Goal: Information Seeking & Learning: Learn about a topic

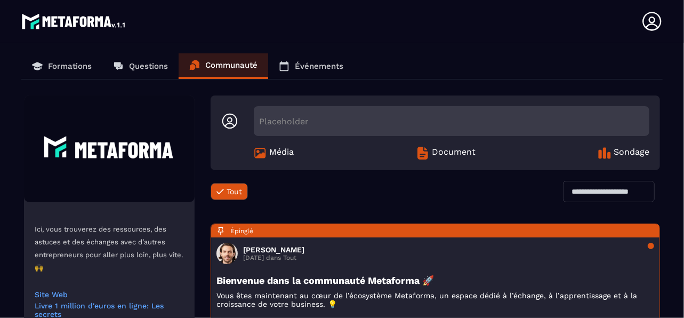
click at [67, 65] on p "Formations" at bounding box center [70, 66] width 44 height 10
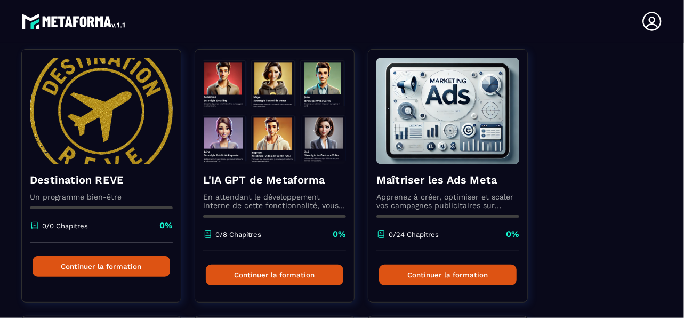
scroll to position [107, 0]
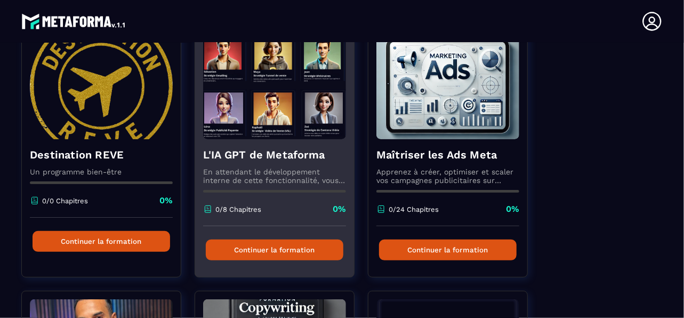
click at [298, 153] on h4 "L'IA GPT de Metaforma" at bounding box center [274, 154] width 143 height 15
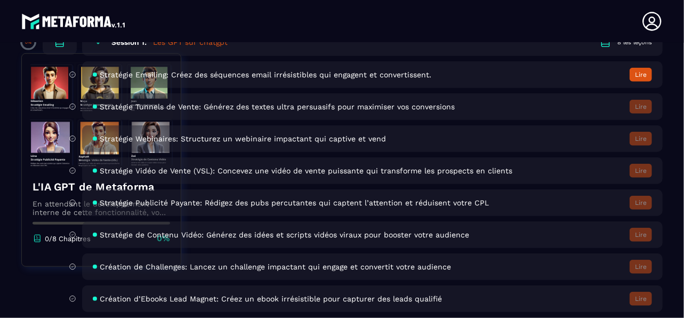
scroll to position [402, 0]
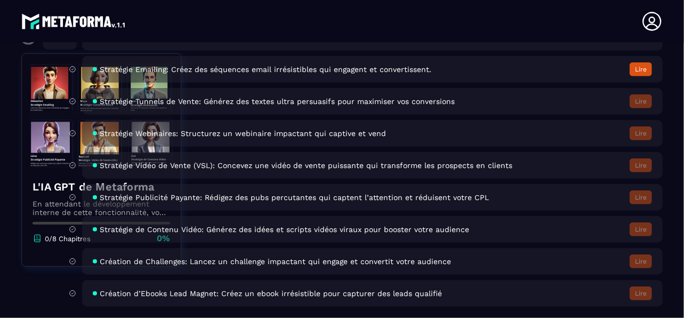
drag, startPoint x: 220, startPoint y: 198, endPoint x: 483, endPoint y: 198, distance: 263.4
click at [221, 198] on span "Stratégie Publicité Payante: Rédigez des pubs percutantes qui captent l’attenti…" at bounding box center [294, 197] width 389 height 9
click at [640, 72] on button "Lire" at bounding box center [641, 69] width 22 height 14
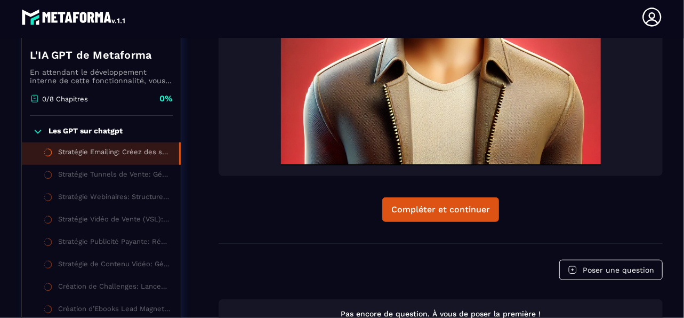
scroll to position [113, 0]
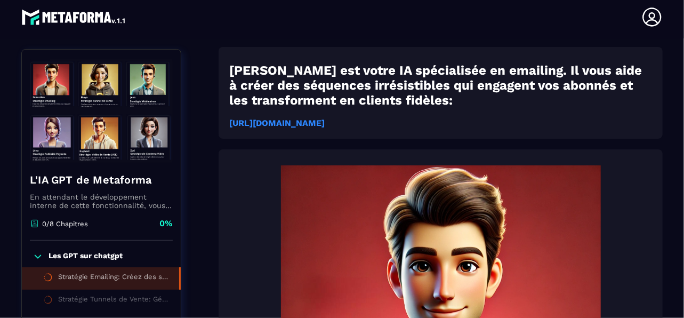
click at [325, 124] on strong "https://chatgpt.com/g/g-687f546f6c3c819194daacf594296fbf-strategie-emailing-met…" at bounding box center [276, 123] width 95 height 10
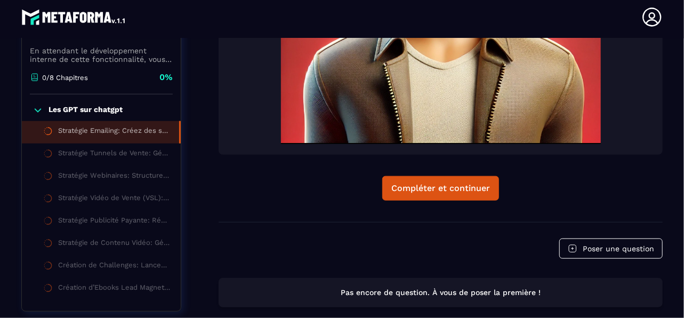
scroll to position [486, 0]
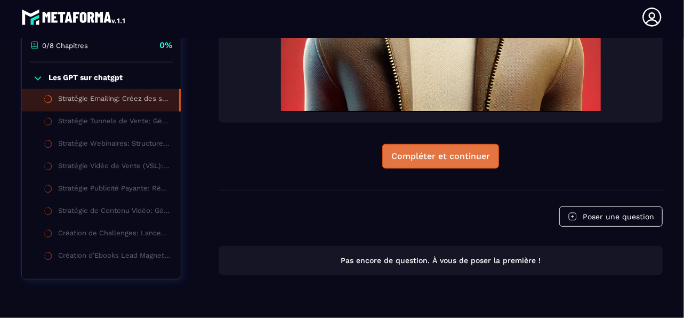
click at [435, 162] on button "Compléter et continuer" at bounding box center [440, 156] width 117 height 25
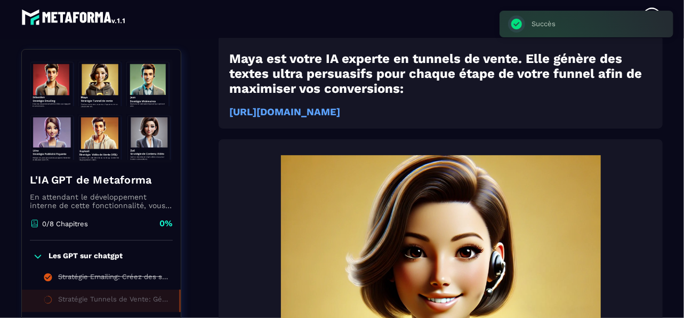
scroll to position [88, 0]
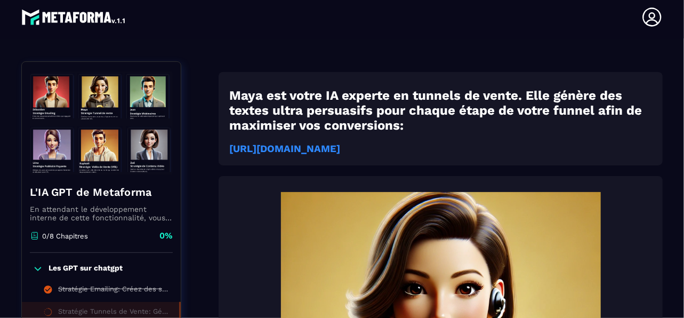
click at [340, 148] on strong "https://chatgpt.com/g/g-687f55efaa8c8191941815a58051482f-strategie-tunnels-de-v…" at bounding box center [284, 149] width 111 height 12
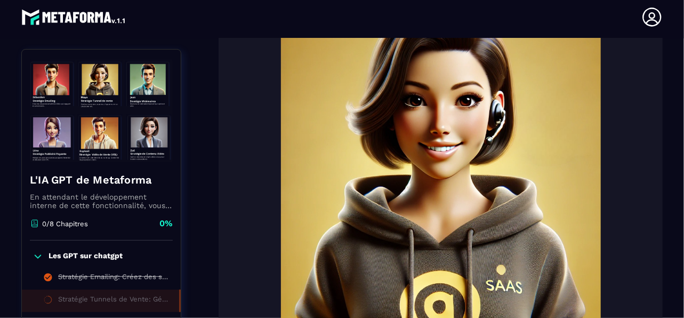
scroll to position [355, 0]
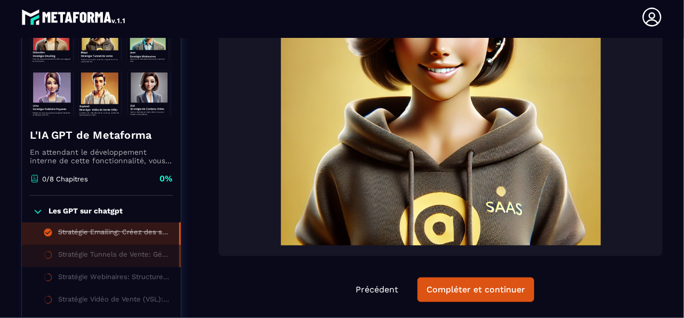
click at [80, 239] on div "Stratégie Emailing: Créez des séquences email irrésistibles qui engagent et con…" at bounding box center [113, 234] width 110 height 12
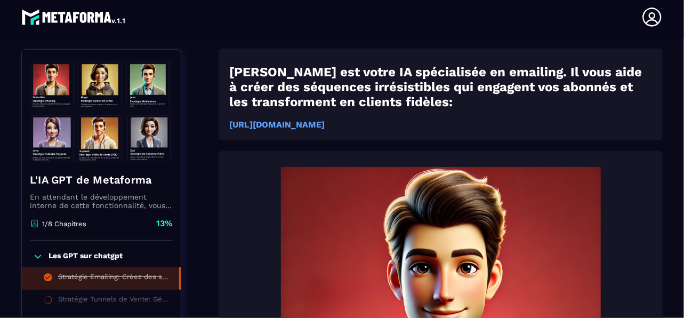
scroll to position [110, 0]
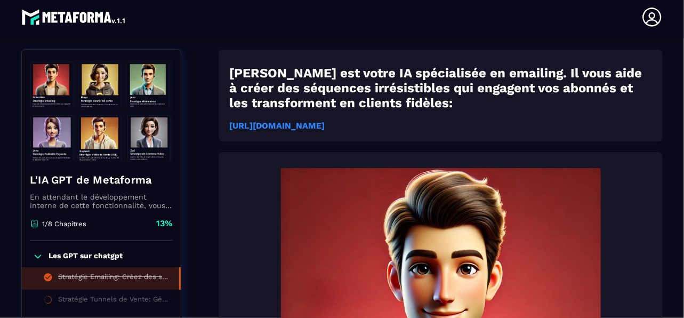
click at [325, 124] on strong "https://chatgpt.com/g/g-687f546f6c3c819194daacf594296fbf-strategie-emailing-met…" at bounding box center [276, 126] width 95 height 10
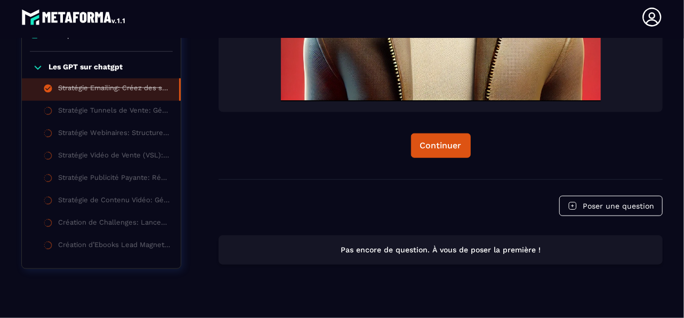
scroll to position [513, 0]
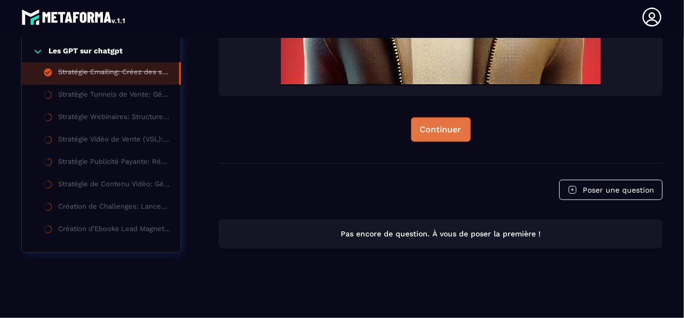
click at [424, 130] on div "Continuer" at bounding box center [441, 129] width 42 height 11
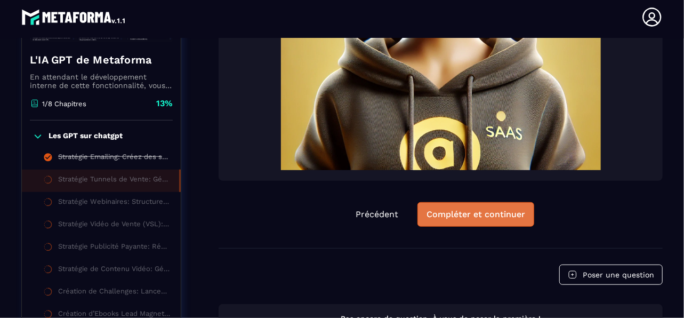
scroll to position [430, 0]
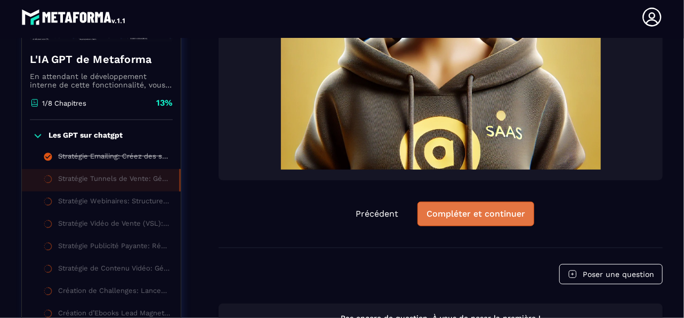
click at [445, 219] on div "Compléter et continuer" at bounding box center [476, 213] width 99 height 11
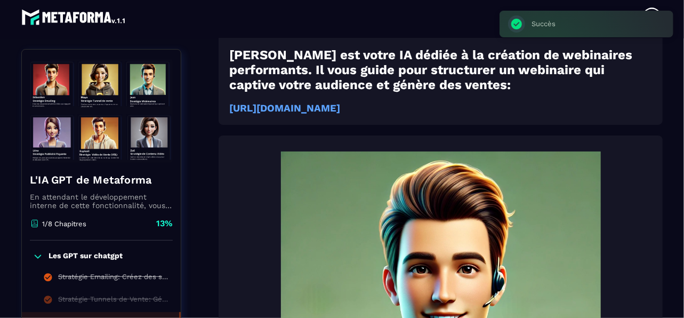
scroll to position [110, 0]
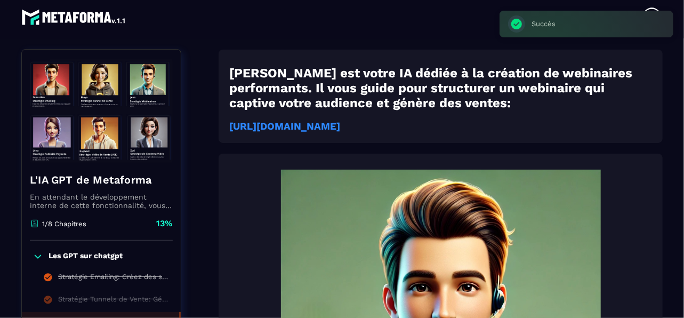
click at [340, 129] on strong "https://chatgpt.com/g/g-687f5677be148191bca8816062170240-strategie-webinaires-m…" at bounding box center [284, 127] width 111 height 12
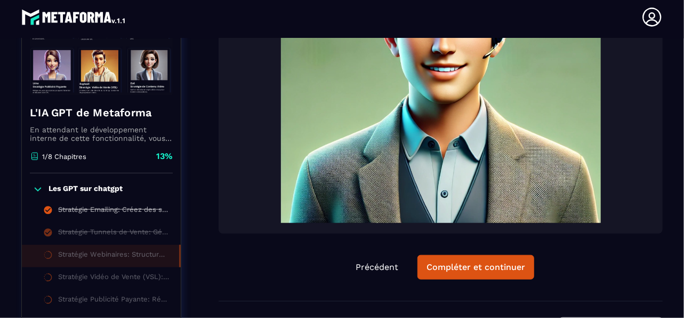
scroll to position [430, 0]
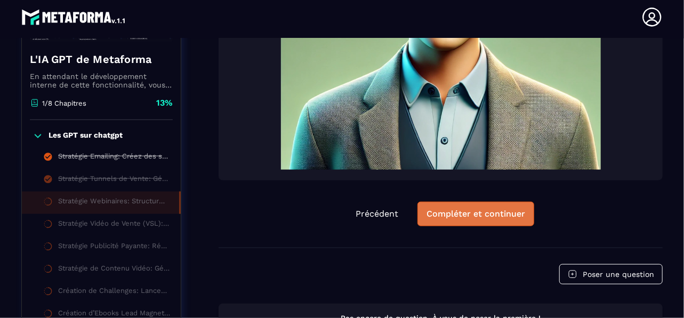
click at [469, 219] on div "Compléter et continuer" at bounding box center [476, 213] width 99 height 11
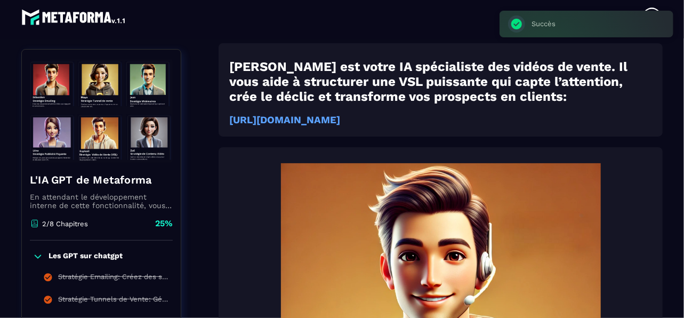
scroll to position [110, 0]
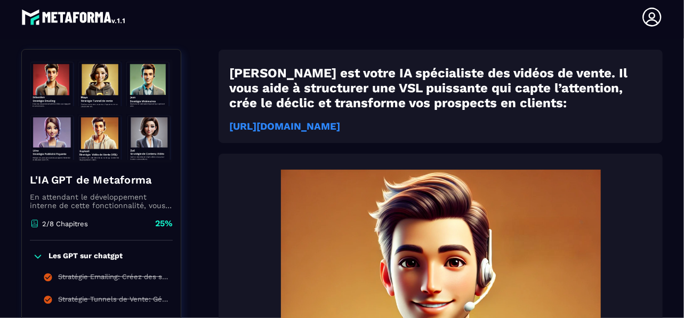
click at [340, 128] on strong "https://chatgpt.com/g/g-687f571b26548191a9fb4ba0439873a8-strategie-video-de-ven…" at bounding box center [284, 127] width 111 height 12
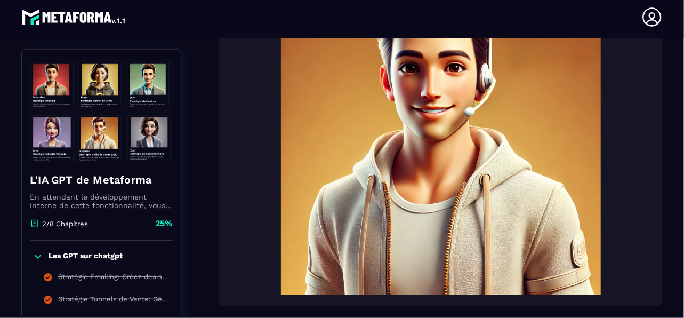
scroll to position [377, 0]
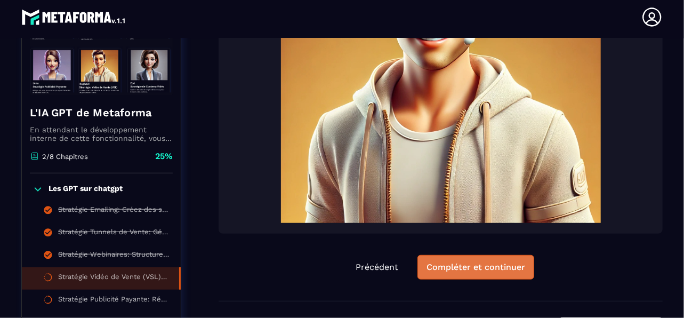
click at [457, 272] on div "Compléter et continuer" at bounding box center [476, 267] width 99 height 11
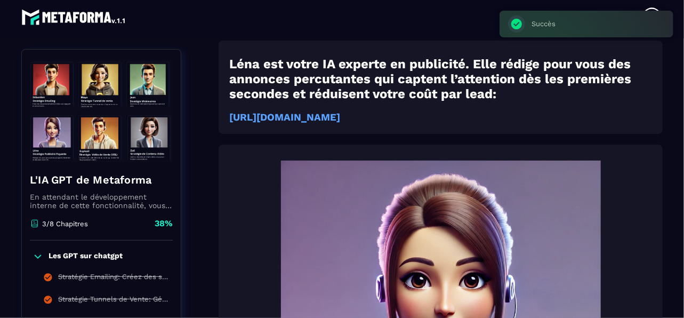
scroll to position [110, 0]
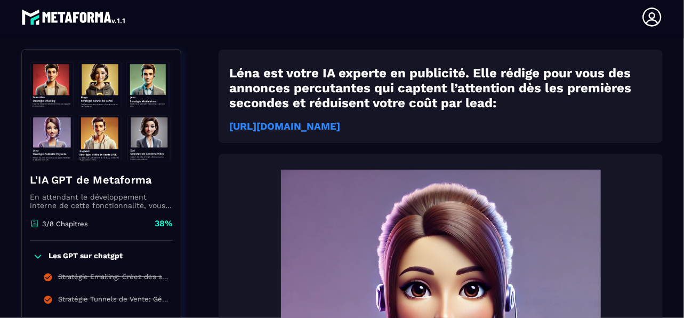
click at [319, 129] on strong "https://chatgpt.com/g/g-687f57dda08081918531cd20d4990587-strategie-publicite-pa…" at bounding box center [284, 127] width 111 height 12
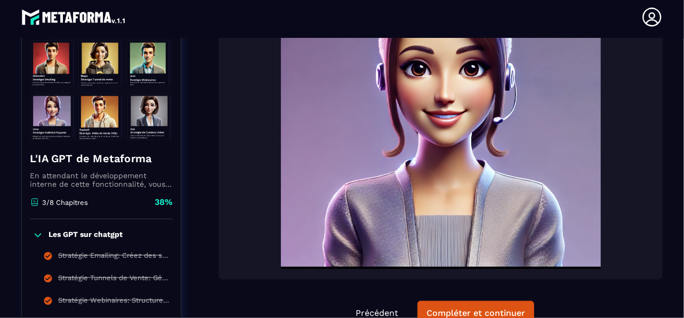
scroll to position [377, 0]
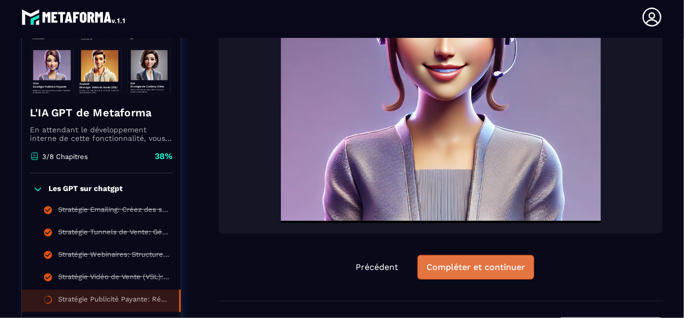
click at [451, 272] on div "Compléter et continuer" at bounding box center [476, 267] width 99 height 11
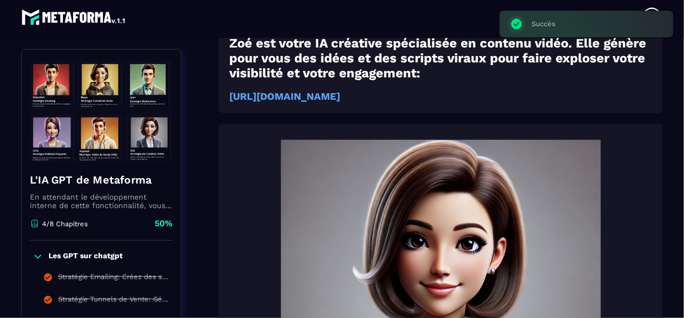
scroll to position [110, 0]
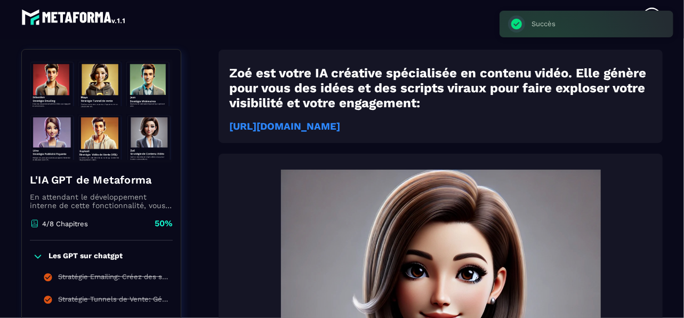
click at [340, 128] on strong "https://chatgpt.com/g/g-687f58cdac4c81918f174508aa1c4ae0-strategie-de-contenu-v…" at bounding box center [284, 127] width 111 height 12
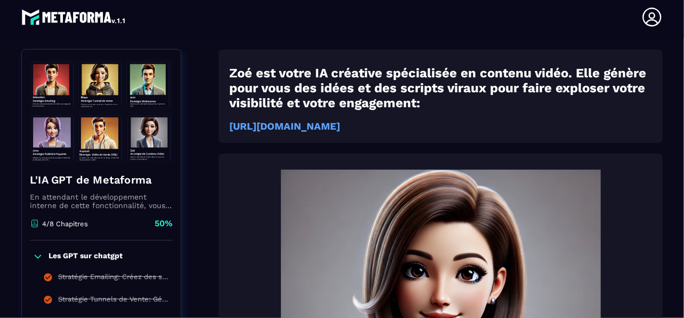
scroll to position [430, 0]
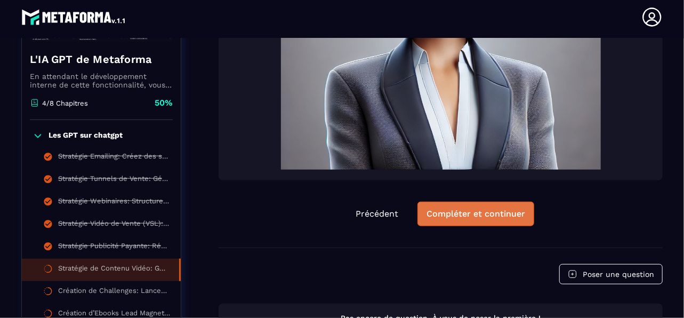
click at [471, 218] on button "Compléter et continuer" at bounding box center [475, 214] width 117 height 25
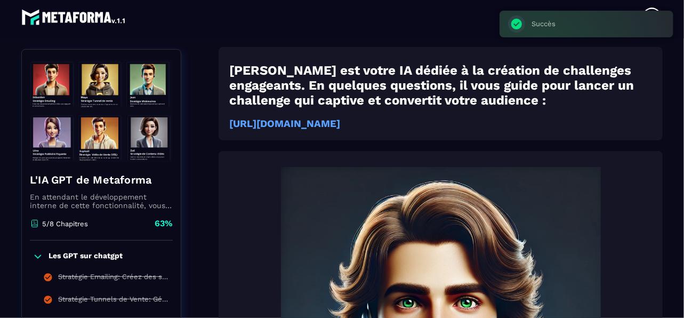
scroll to position [110, 0]
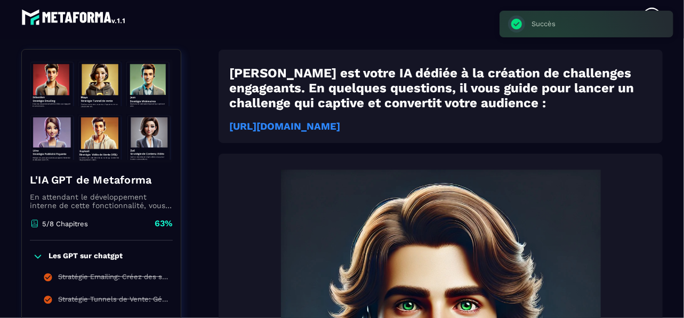
click at [340, 130] on strong "https://chatgpt.com/g/g-687f5999ab6c819181ae2fe7ad1a81c4-creation-de-challenges…" at bounding box center [284, 127] width 111 height 12
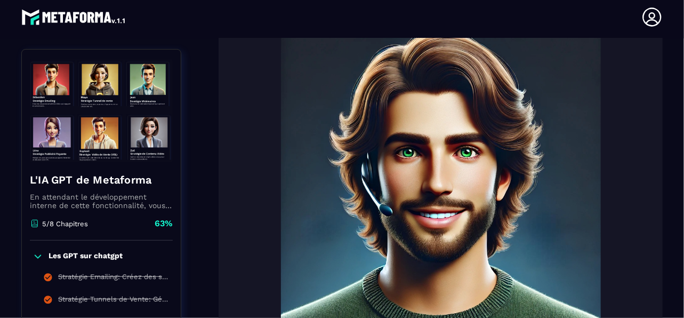
scroll to position [484, 0]
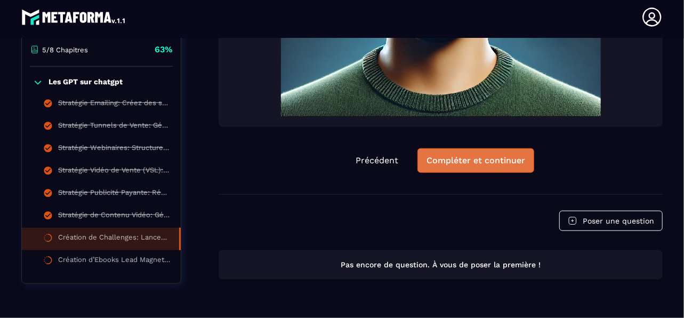
click at [485, 165] on button "Compléter et continuer" at bounding box center [475, 160] width 117 height 25
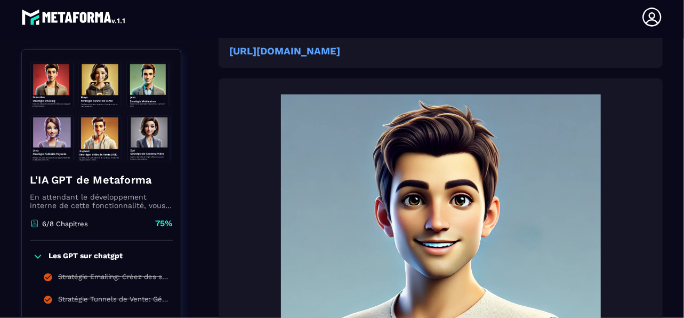
scroll to position [164, 0]
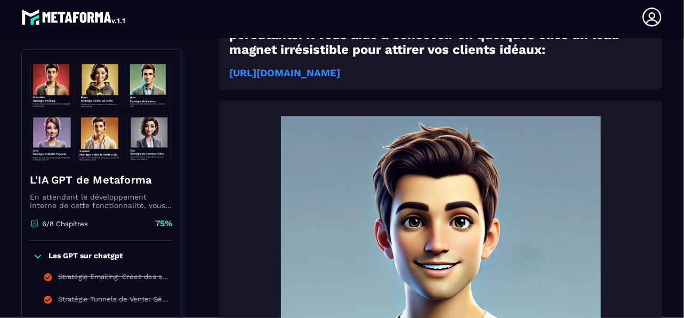
click at [340, 74] on strong "https://chatgpt.com/g/g-687f5a2db4b88191bec573a96206fda5-creation-debooks-lead-…" at bounding box center [284, 73] width 111 height 12
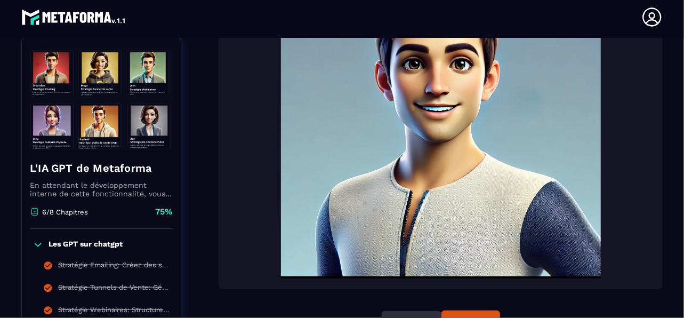
scroll to position [430, 0]
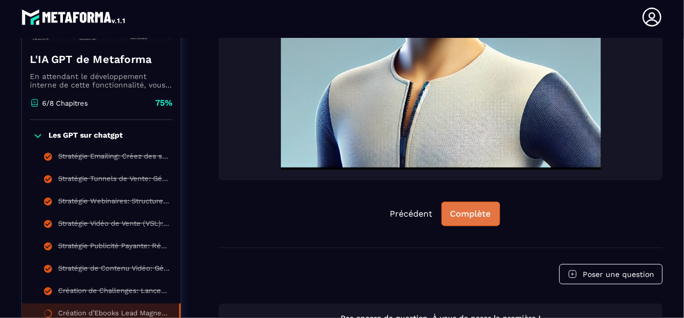
click at [455, 219] on div "Complète" at bounding box center [471, 213] width 41 height 11
click at [468, 219] on div "Continuer" at bounding box center [471, 213] width 42 height 11
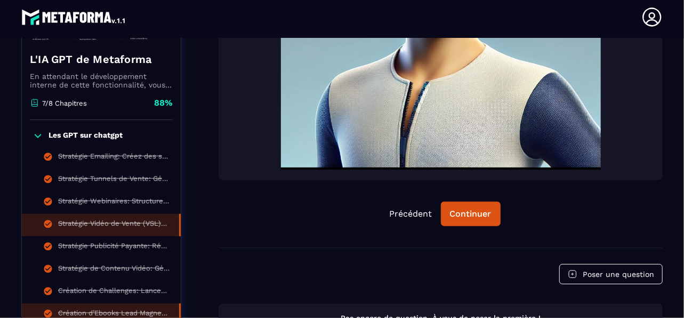
scroll to position [526, 0]
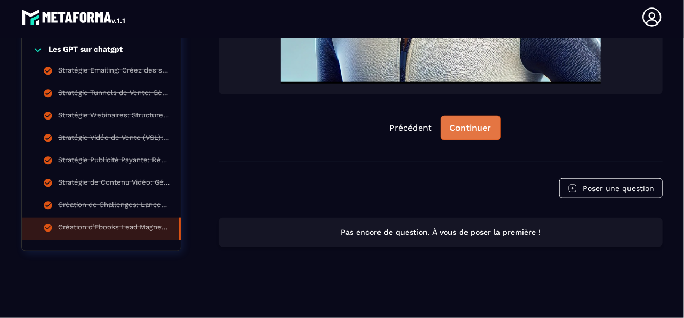
click at [472, 127] on div "Continuer" at bounding box center [471, 128] width 42 height 11
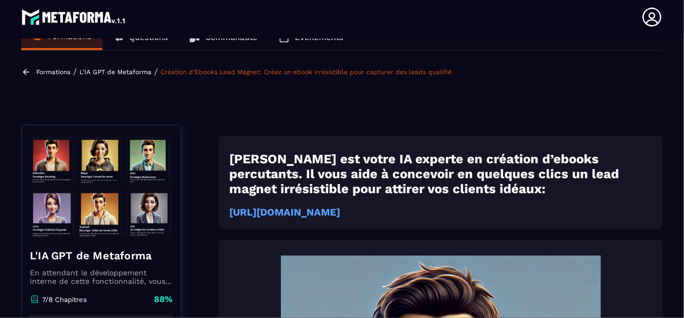
scroll to position [0, 0]
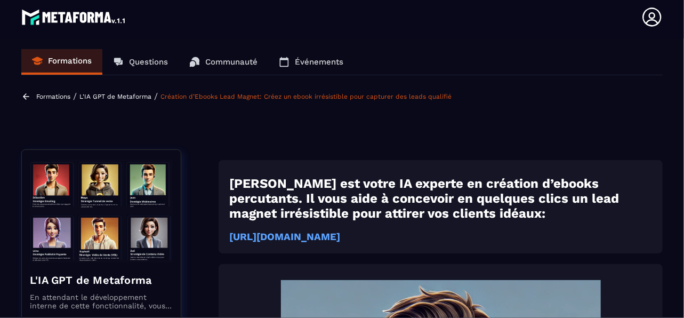
click at [63, 95] on p "Formations" at bounding box center [53, 96] width 34 height 7
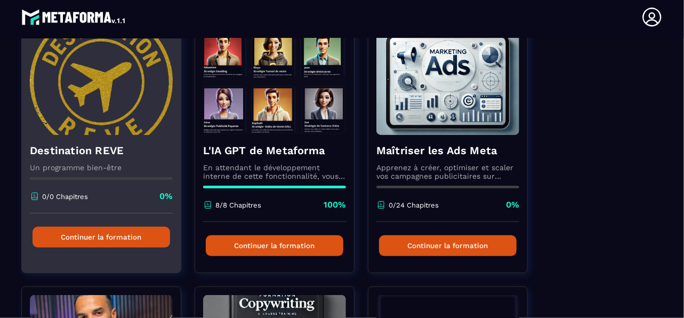
scroll to position [53, 0]
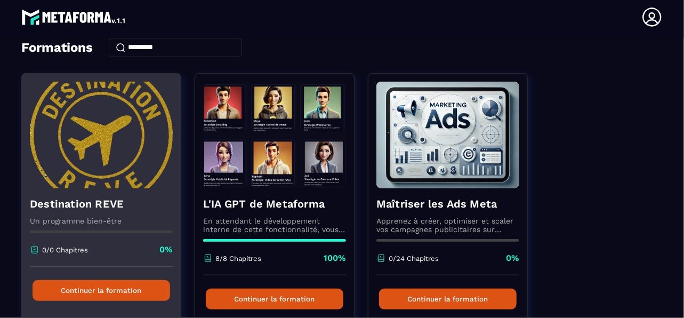
click at [74, 252] on p "0/0 Chapitres" at bounding box center [65, 250] width 46 height 8
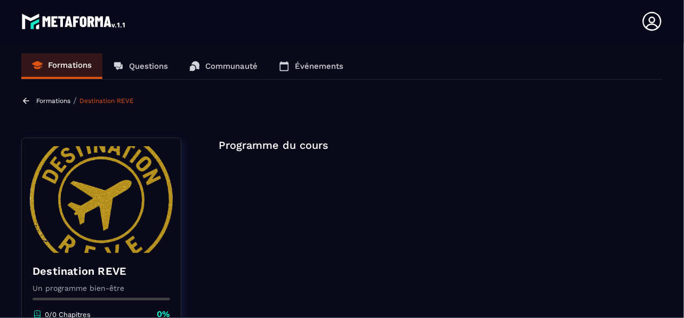
click at [267, 146] on p "Programme du cours" at bounding box center [441, 145] width 444 height 15
click at [55, 100] on p "Formations" at bounding box center [53, 100] width 34 height 7
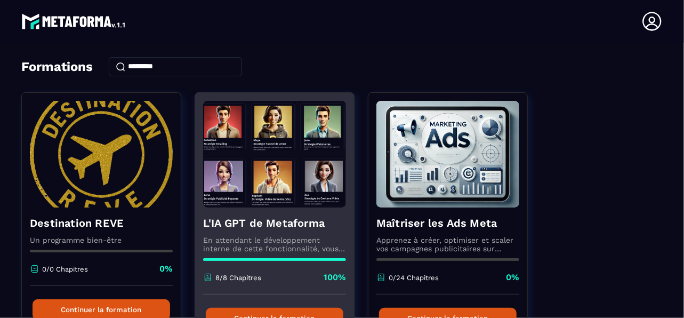
scroll to position [53, 0]
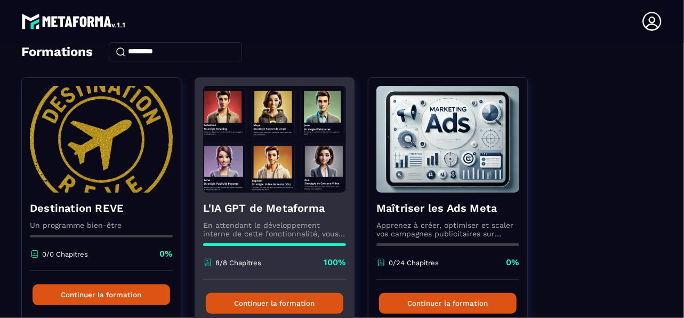
click at [296, 174] on img at bounding box center [274, 139] width 143 height 107
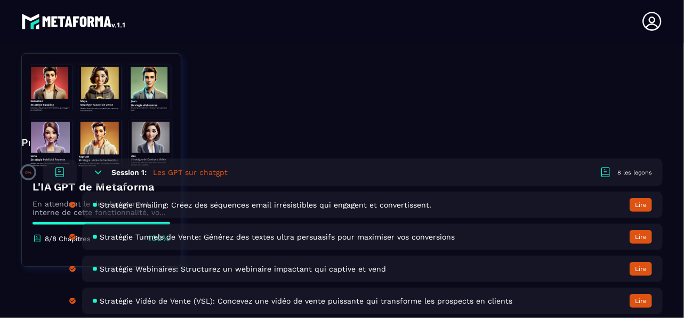
scroll to position [402, 0]
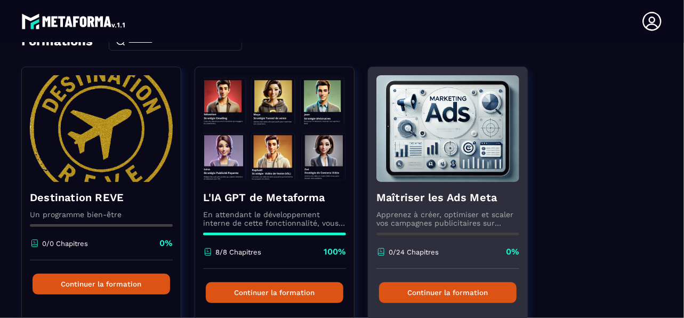
scroll to position [53, 0]
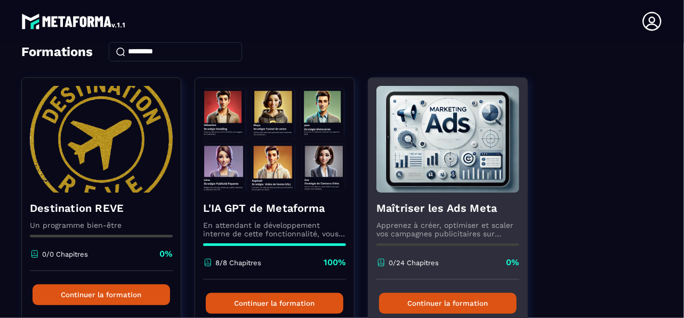
click at [468, 215] on div "Maîtriser les Ads Meta Apprenez à créer, optimiser et scaler vos campagnes publ…" at bounding box center [447, 235] width 159 height 87
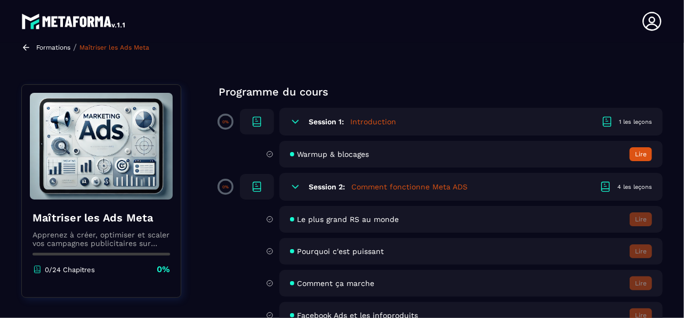
scroll to position [107, 0]
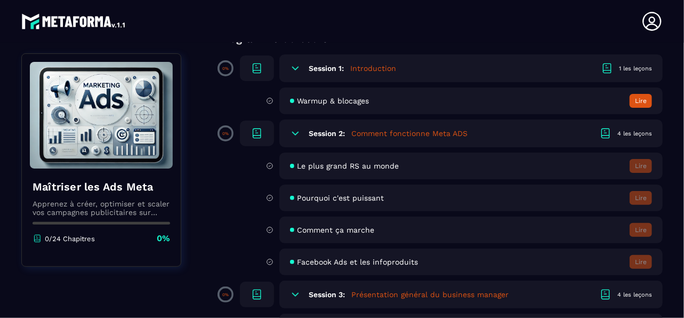
click at [359, 67] on h5 "Introduction" at bounding box center [373, 68] width 46 height 11
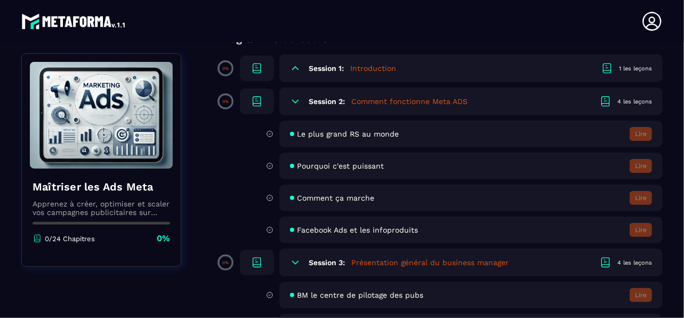
click at [338, 71] on h6 "Session 1:" at bounding box center [326, 68] width 35 height 9
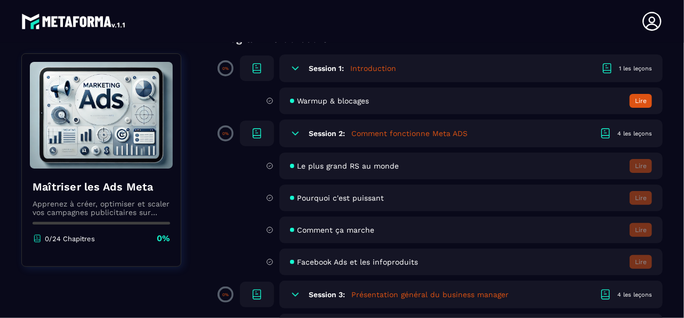
click at [247, 72] on div at bounding box center [257, 68] width 34 height 26
click at [254, 70] on icon at bounding box center [257, 68] width 13 height 13
click at [629, 66] on div "1 les leçons" at bounding box center [635, 69] width 33 height 8
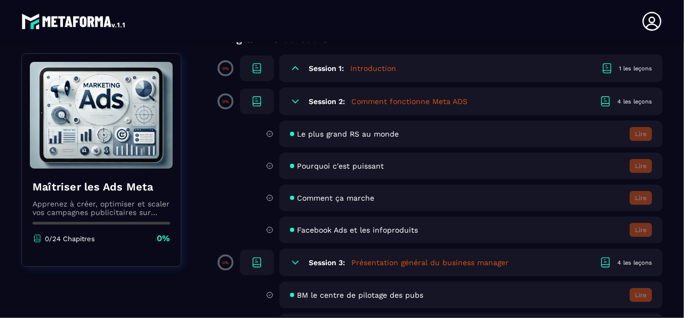
click at [629, 66] on div "1 les leçons" at bounding box center [635, 69] width 33 height 8
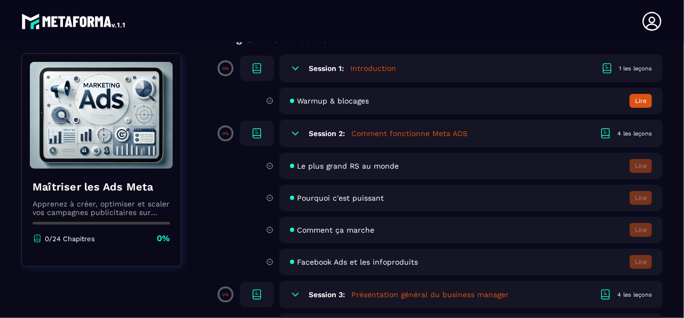
click at [636, 98] on button "Lire" at bounding box center [641, 101] width 22 height 14
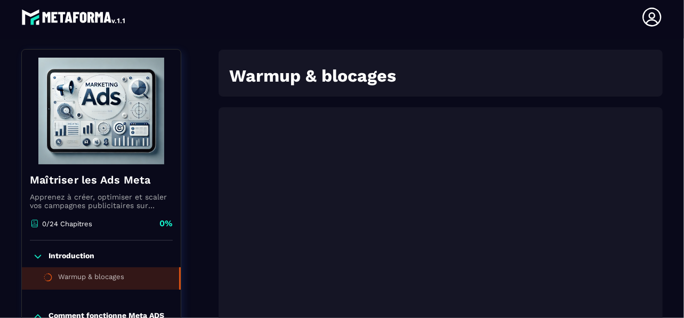
scroll to position [217, 0]
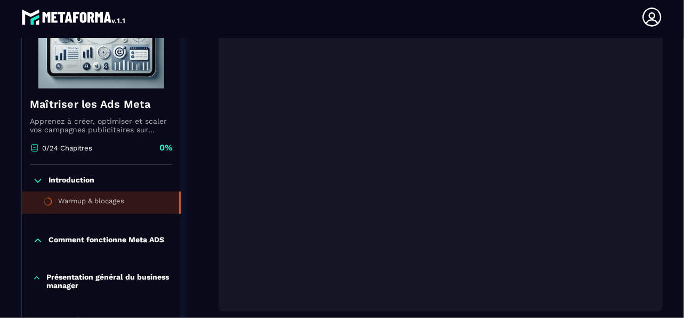
click at [447, 299] on div at bounding box center [440, 159] width 423 height 284
click at [135, 239] on p "Comment fonctionne Meta ADS" at bounding box center [107, 240] width 116 height 11
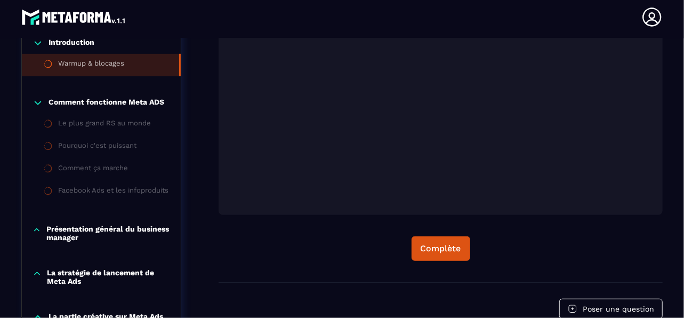
scroll to position [324, 0]
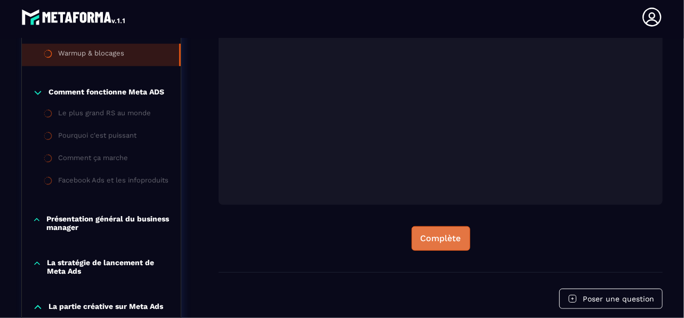
click at [455, 246] on button "Complète" at bounding box center [441, 238] width 59 height 25
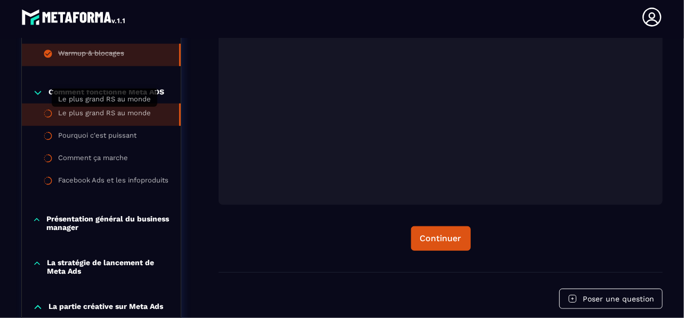
click at [133, 117] on div "Le plus grand RS au monde" at bounding box center [104, 115] width 93 height 12
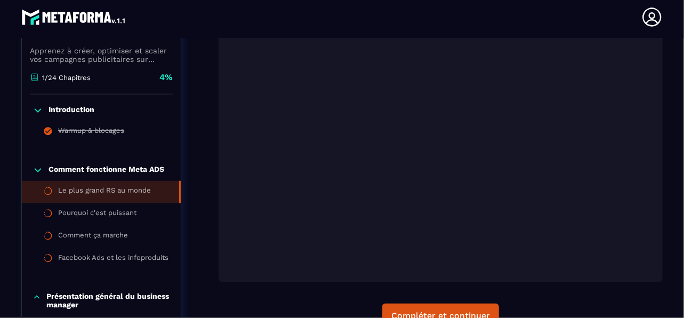
scroll to position [270, 0]
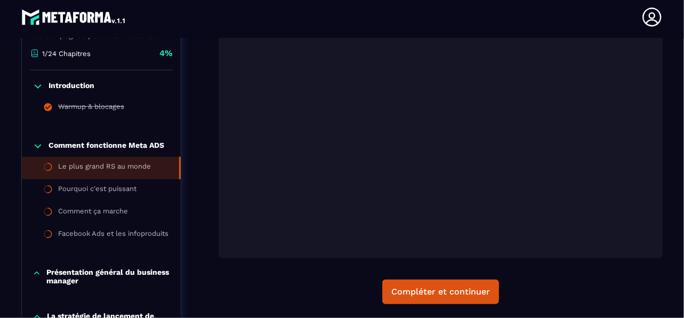
click at [552, 248] on div at bounding box center [441, 102] width 444 height 311
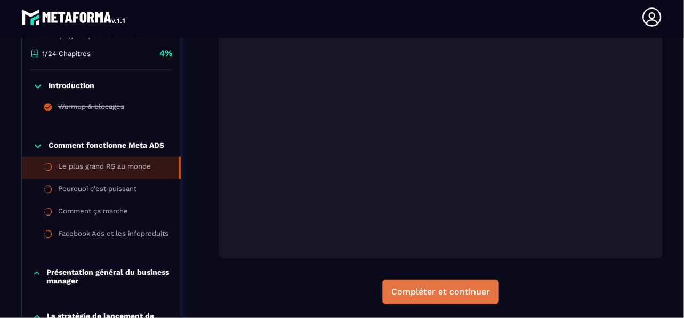
click at [476, 291] on div "Compléter et continuer" at bounding box center [440, 291] width 99 height 11
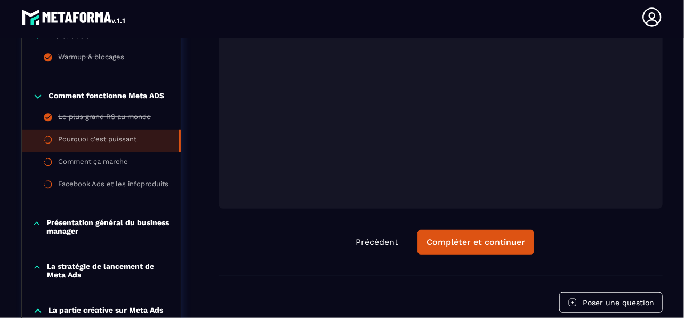
scroll to position [324, 0]
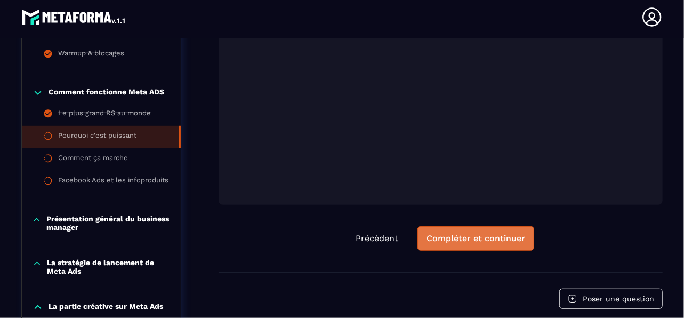
click at [497, 243] on button "Compléter et continuer" at bounding box center [475, 238] width 117 height 25
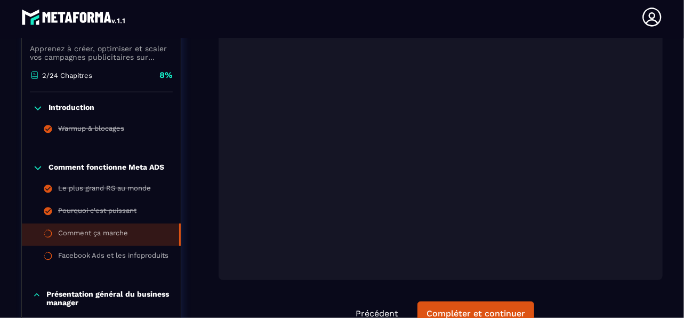
scroll to position [324, 0]
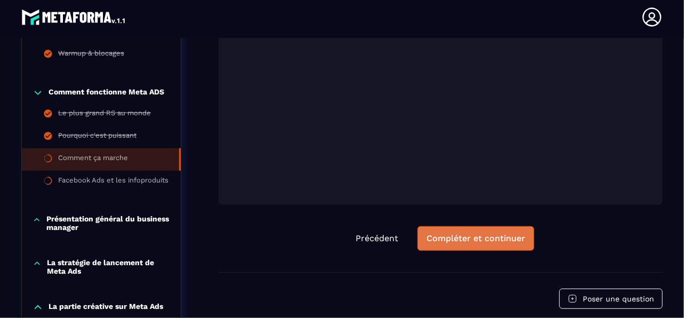
click at [509, 242] on div "Compléter et continuer" at bounding box center [476, 238] width 99 height 11
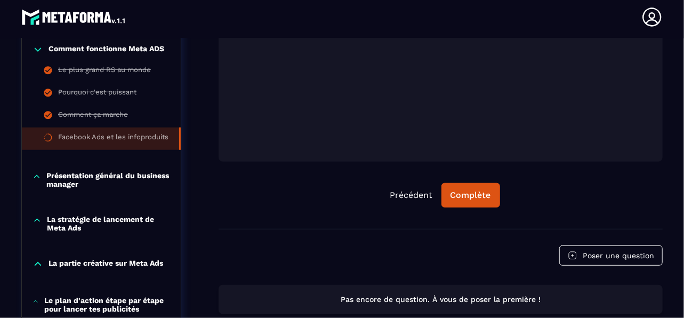
scroll to position [377, 0]
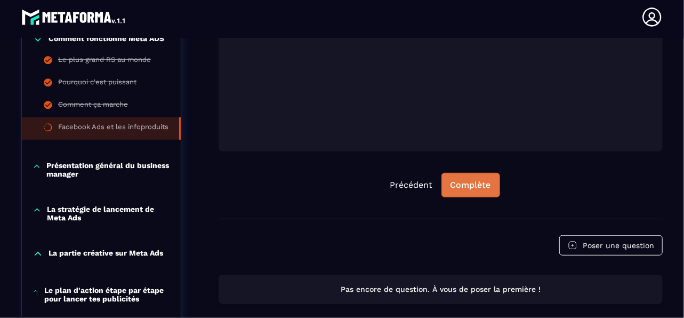
click at [488, 190] on button "Complète" at bounding box center [470, 185] width 59 height 25
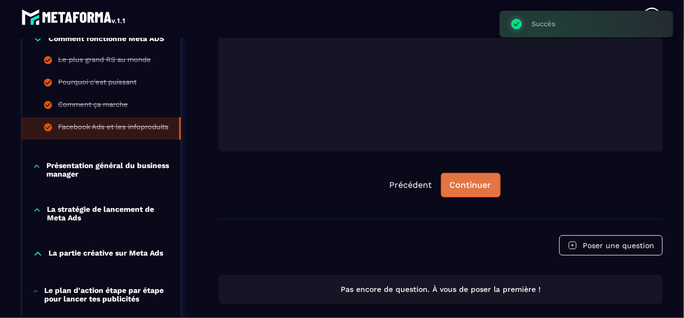
click at [479, 184] on div "Continuer" at bounding box center [471, 185] width 42 height 11
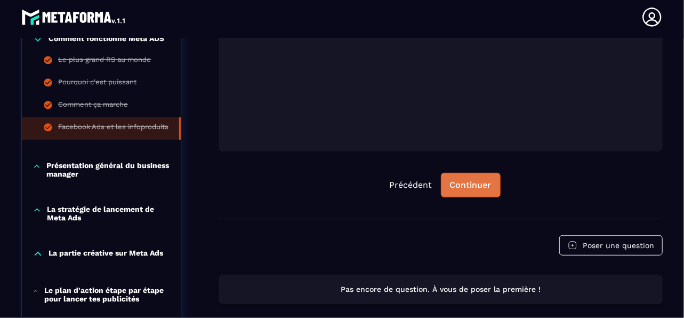
click at [461, 178] on button "Continuer" at bounding box center [471, 185] width 60 height 25
click at [493, 187] on button "Continuer" at bounding box center [471, 185] width 60 height 25
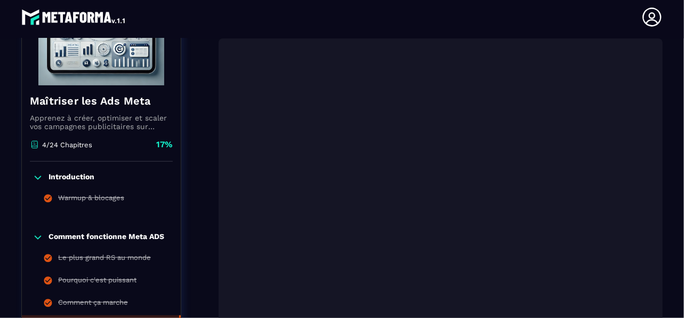
scroll to position [427, 0]
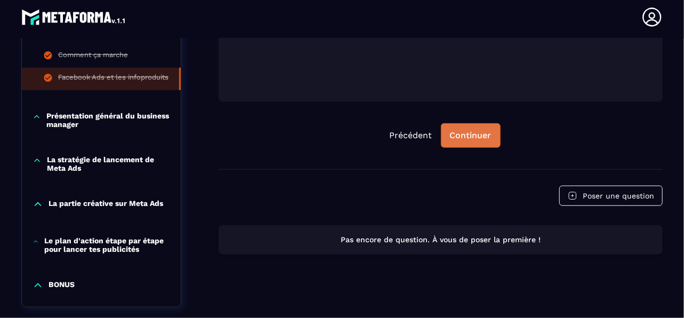
click at [489, 143] on button "Continuer" at bounding box center [471, 135] width 60 height 25
click at [109, 125] on p "Présentation général du business manager" at bounding box center [108, 119] width 124 height 17
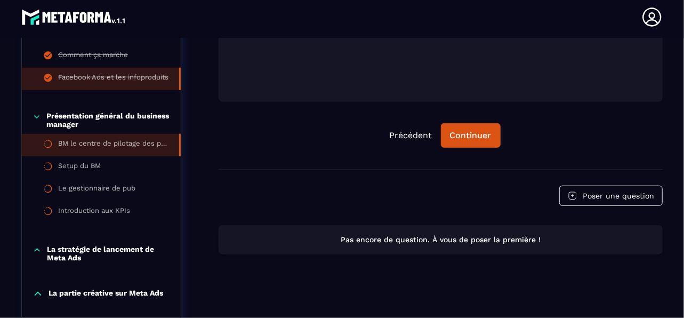
click at [98, 143] on div "BM le centre de pilotage des pubs" at bounding box center [113, 145] width 110 height 12
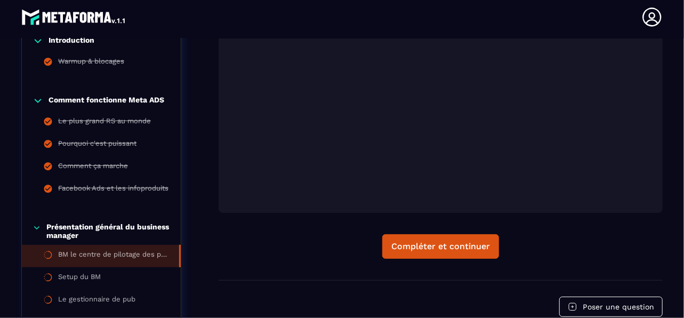
scroll to position [324, 0]
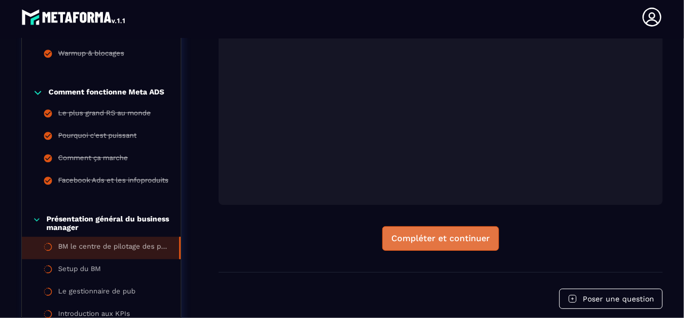
click at [478, 241] on div "Compléter et continuer" at bounding box center [440, 238] width 99 height 11
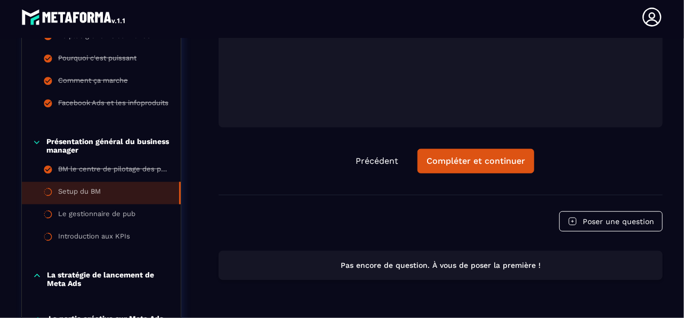
scroll to position [377, 0]
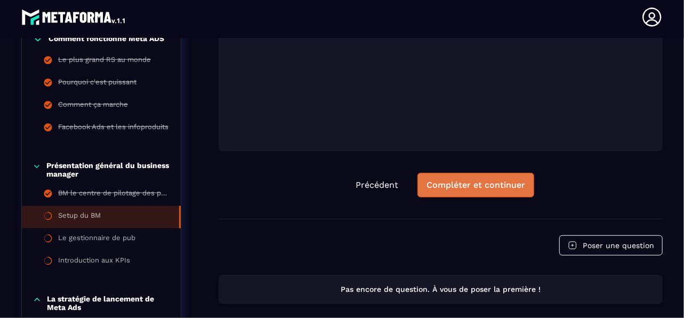
click at [475, 185] on div "Compléter et continuer" at bounding box center [476, 185] width 99 height 11
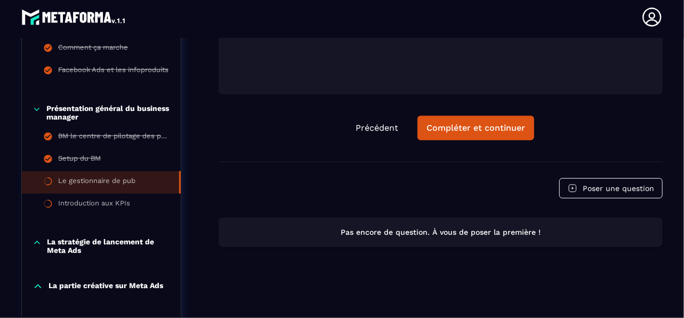
scroll to position [484, 0]
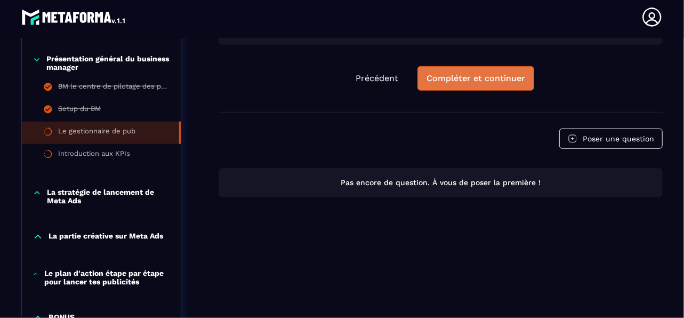
click at [491, 83] on div "Compléter et continuer" at bounding box center [476, 78] width 99 height 11
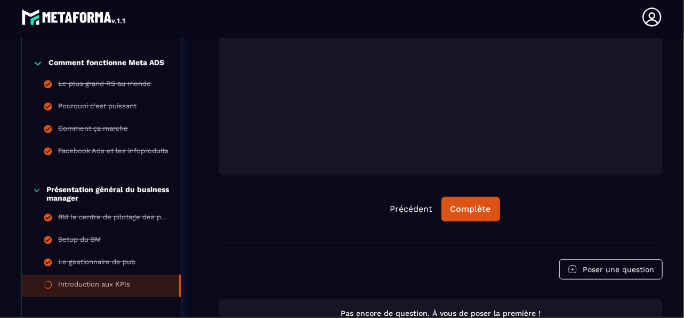
scroll to position [377, 0]
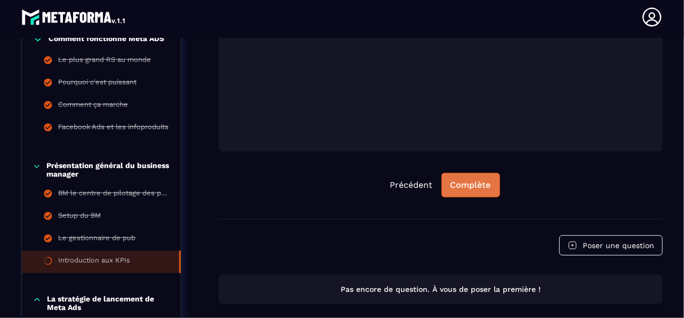
click at [468, 189] on div "Complète" at bounding box center [471, 185] width 41 height 11
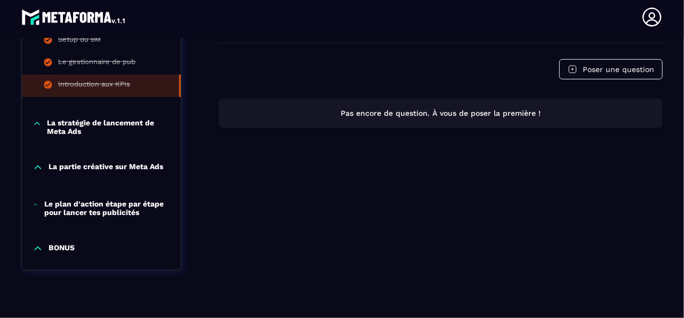
scroll to position [574, 0]
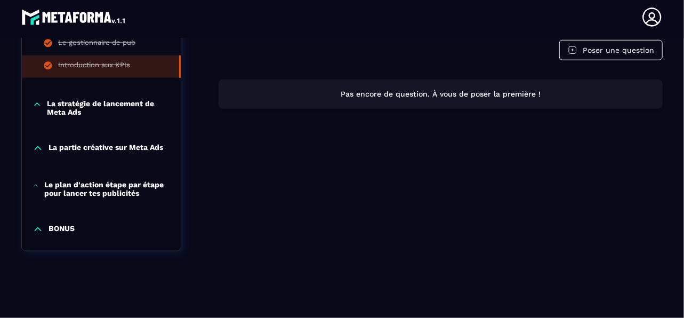
click at [113, 113] on p "La stratégie de lancement de Meta Ads" at bounding box center [108, 107] width 123 height 17
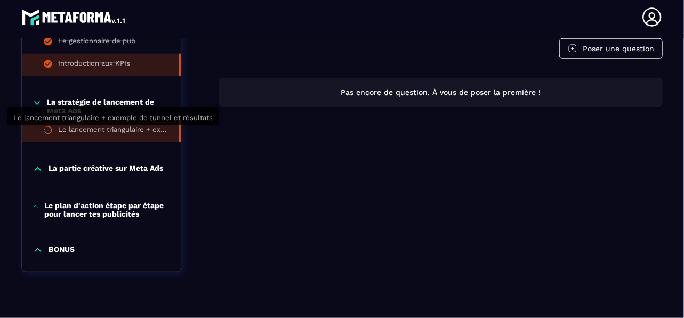
click at [119, 137] on div "Le lancement triangulaire + exemple de tunnel et résultats" at bounding box center [113, 131] width 110 height 12
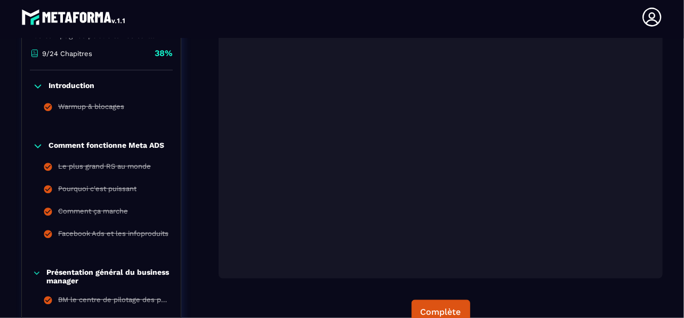
scroll to position [324, 0]
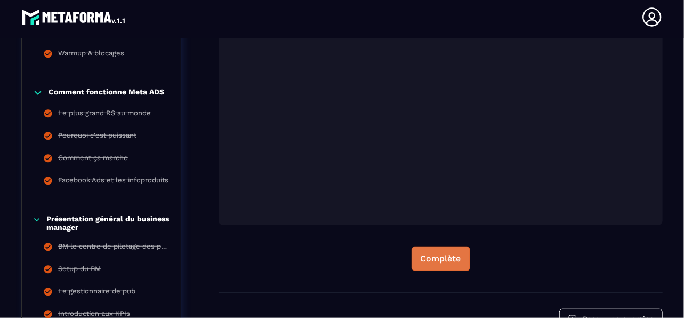
click at [439, 265] on button "Complète" at bounding box center [441, 258] width 59 height 25
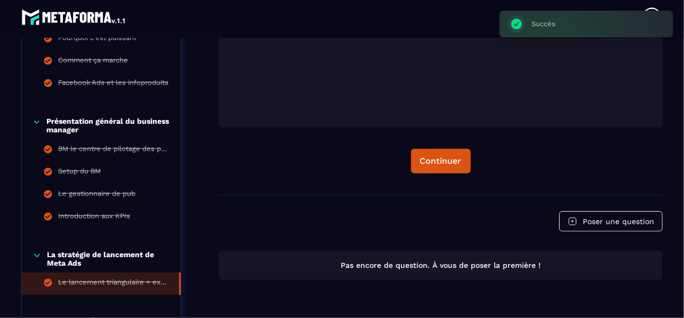
scroll to position [430, 0]
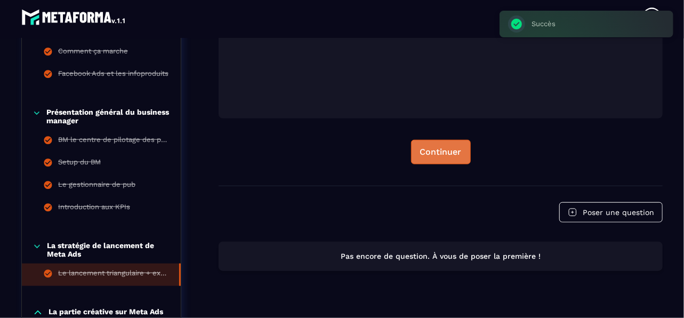
click at [451, 155] on div "Continuer" at bounding box center [441, 152] width 42 height 11
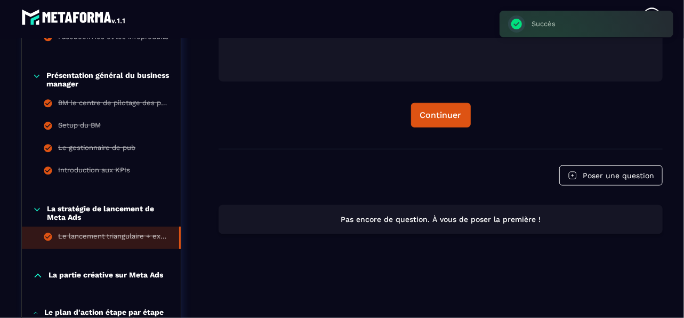
scroll to position [484, 0]
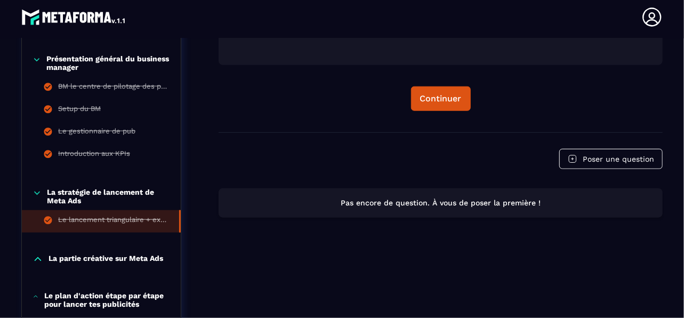
click at [134, 260] on p "La partie créative sur Meta Ads" at bounding box center [106, 259] width 115 height 11
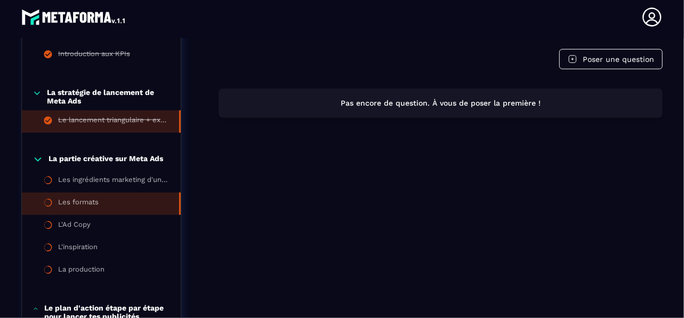
scroll to position [590, 0]
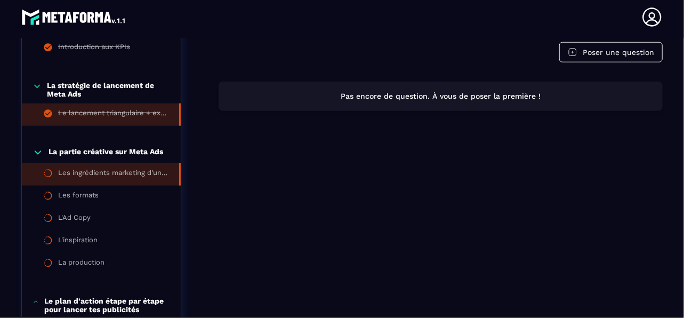
click at [139, 174] on div "Les ingrédients marketing d'une creative qui perfome" at bounding box center [113, 174] width 110 height 12
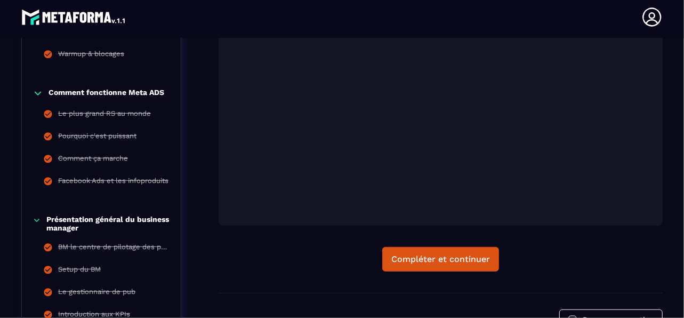
scroll to position [377, 0]
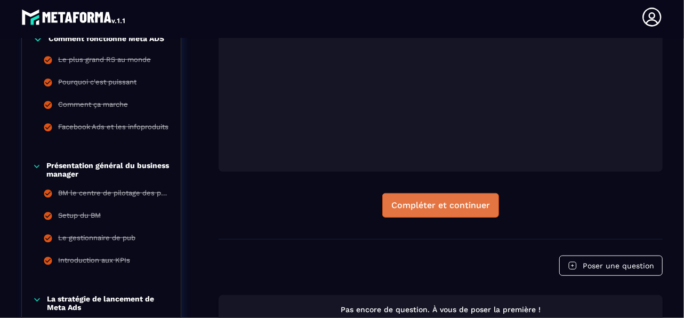
click at [469, 212] on button "Compléter et continuer" at bounding box center [440, 205] width 117 height 25
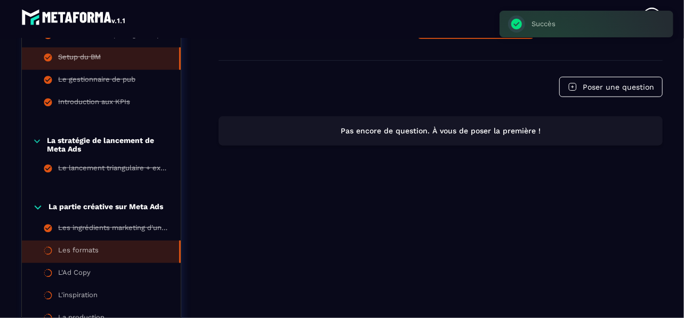
scroll to position [590, 0]
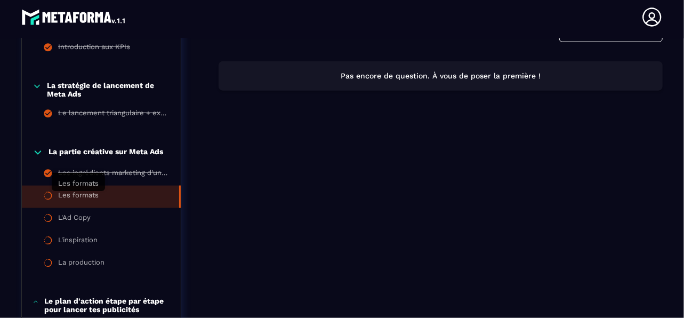
click at [92, 201] on div "Les formats" at bounding box center [78, 197] width 41 height 12
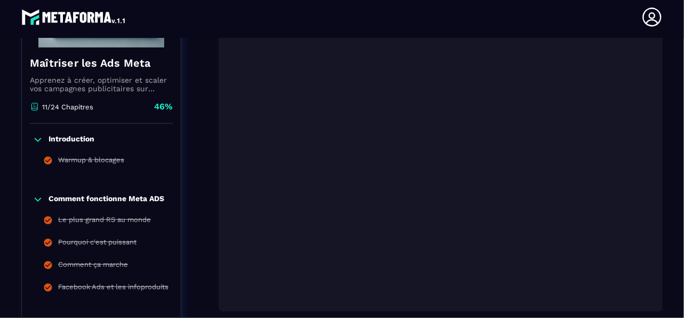
scroll to position [270, 0]
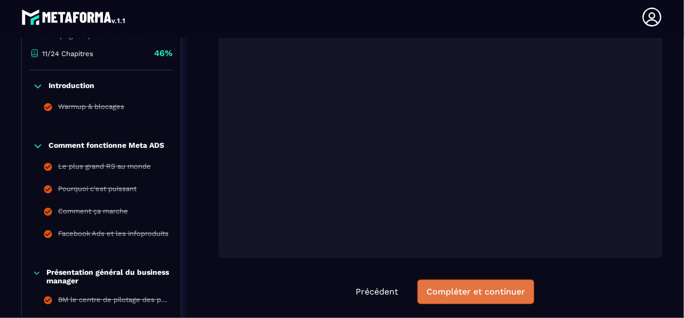
click at [483, 289] on div "Compléter et continuer" at bounding box center [476, 291] width 99 height 11
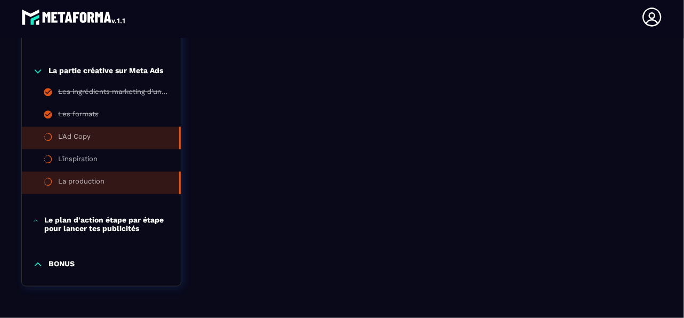
scroll to position [655, 0]
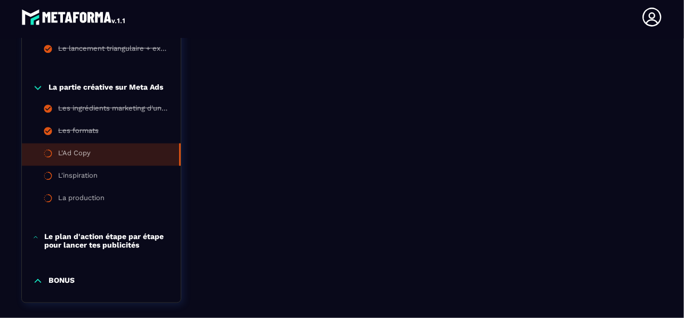
click at [69, 159] on div "L'Ad Copy" at bounding box center [74, 155] width 33 height 12
click at [76, 150] on div "L'Ad Copy" at bounding box center [74, 155] width 33 height 12
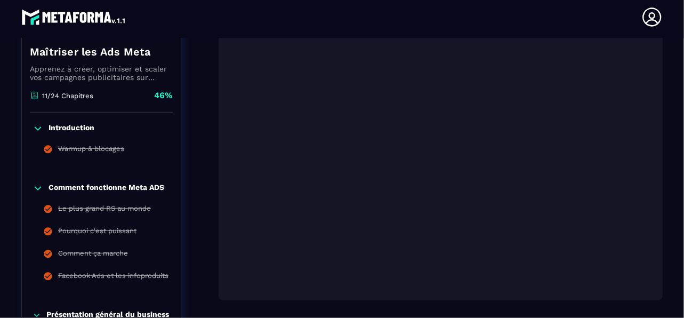
scroll to position [282, 0]
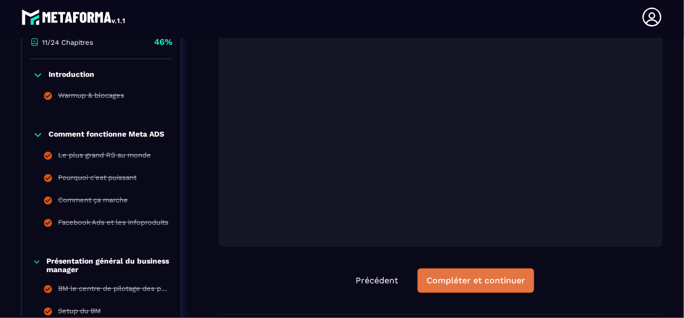
click at [487, 278] on div "Compléter et continuer" at bounding box center [476, 280] width 99 height 11
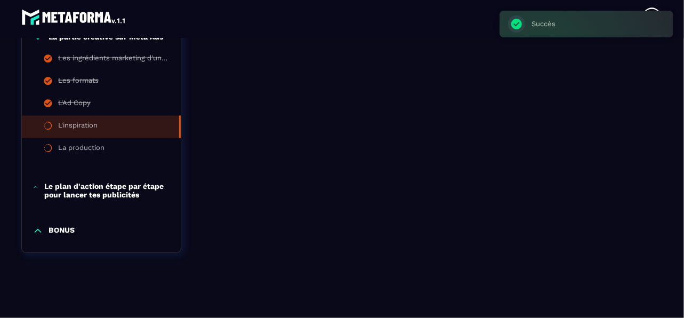
scroll to position [708, 0]
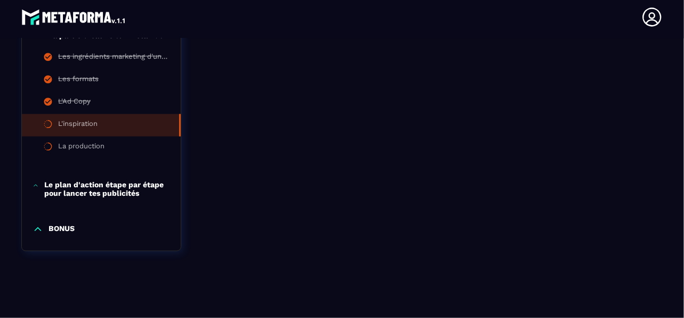
click at [100, 130] on li "L'inspiration" at bounding box center [101, 125] width 159 height 22
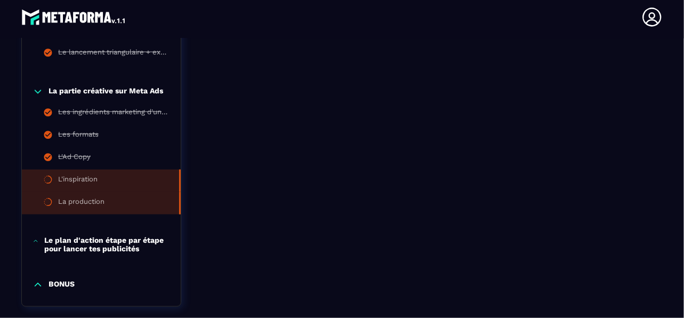
scroll to position [655, 0]
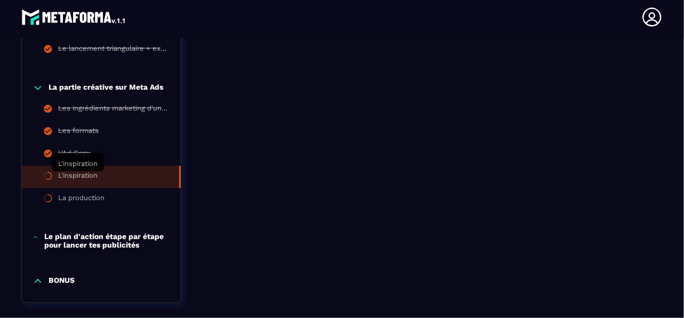
click at [70, 180] on div "L'inspiration" at bounding box center [77, 177] width 39 height 12
click at [71, 179] on div "L'inspiration" at bounding box center [77, 177] width 39 height 12
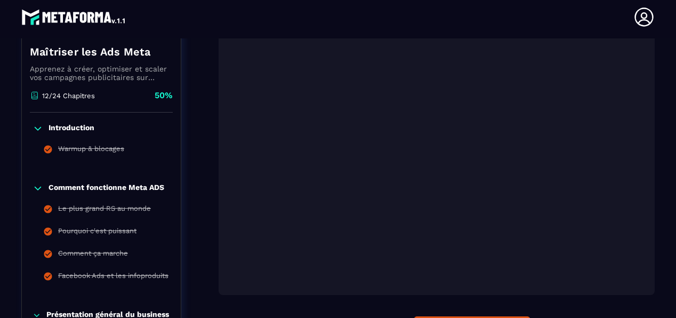
scroll to position [282, 0]
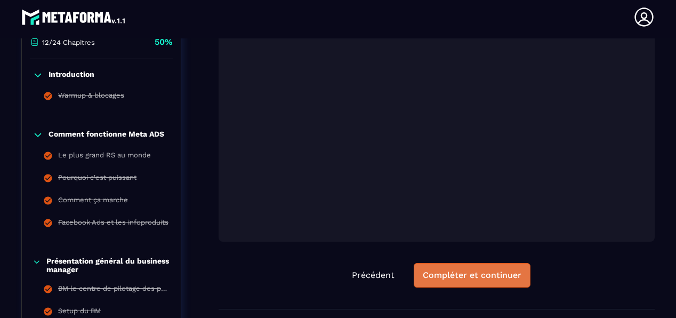
click at [492, 275] on div "Compléter et continuer" at bounding box center [472, 275] width 99 height 11
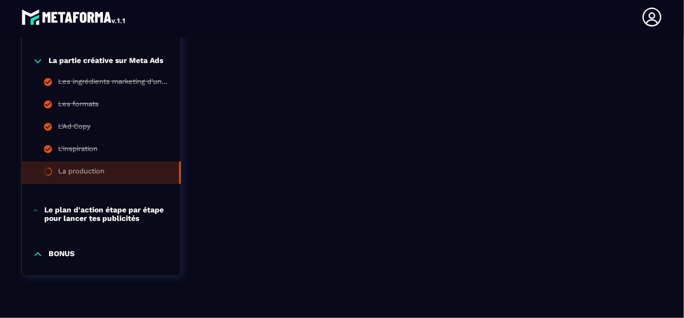
scroll to position [708, 0]
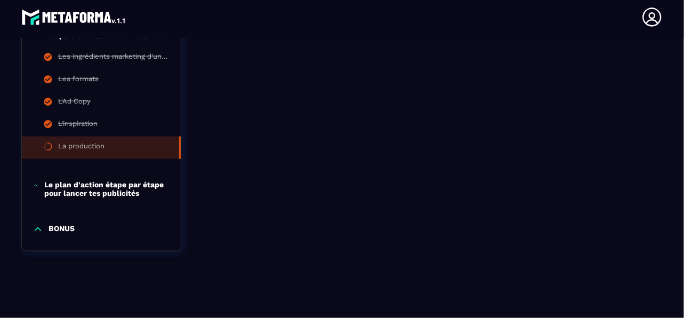
click at [37, 190] on div "Le plan d'action étape par étape pour lancer tes publicités" at bounding box center [101, 188] width 159 height 17
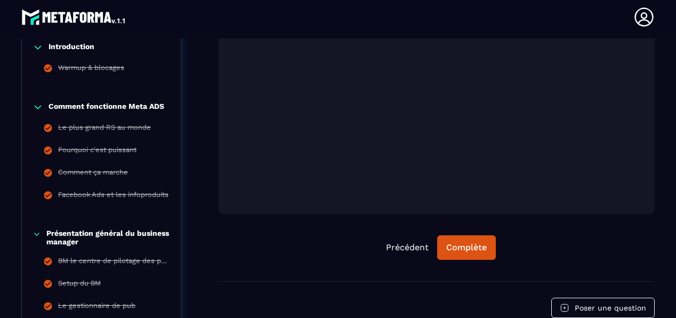
scroll to position [309, 0]
click at [456, 249] on div "Complète" at bounding box center [466, 247] width 41 height 11
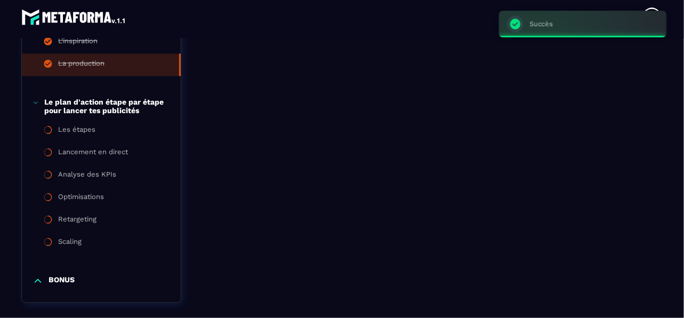
scroll to position [842, 0]
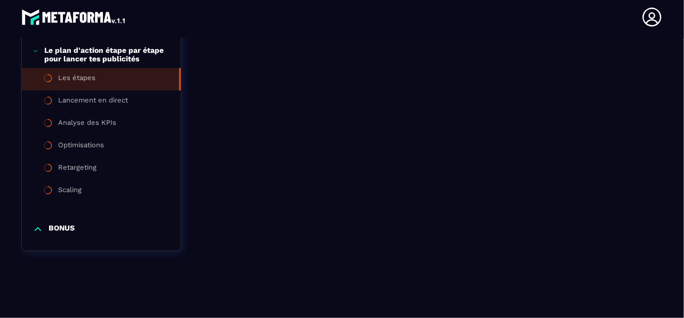
click at [94, 81] on div "Les étapes" at bounding box center [76, 80] width 37 height 12
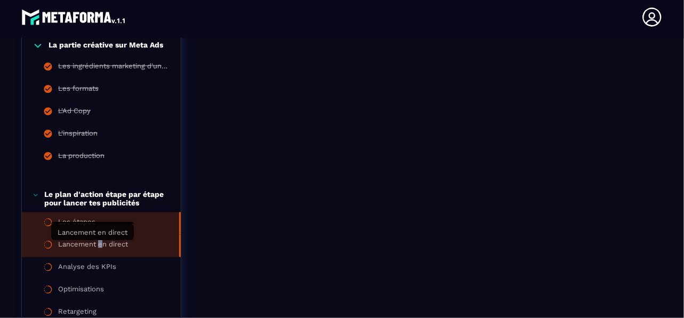
click at [100, 248] on div "Lancement en direct" at bounding box center [93, 246] width 70 height 12
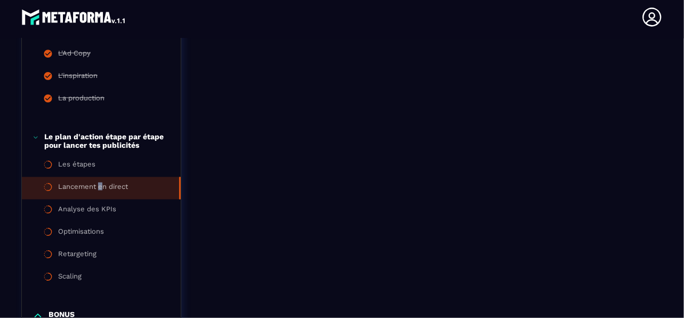
scroll to position [842, 0]
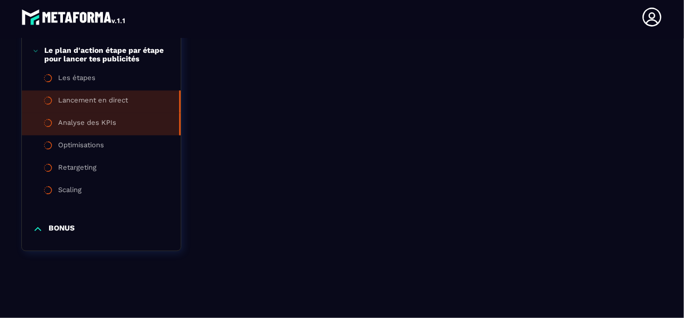
click at [125, 124] on li "Analyse des KPIs" at bounding box center [101, 124] width 159 height 22
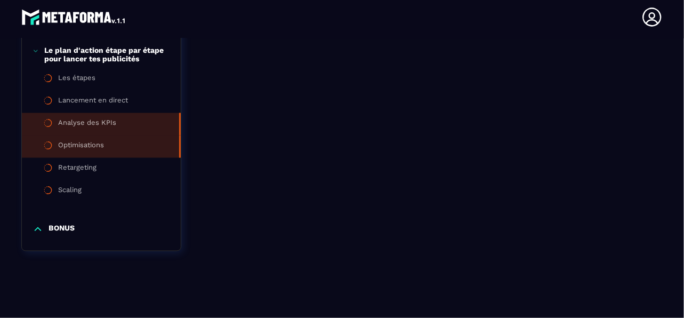
click at [105, 148] on li "Optimisations" at bounding box center [101, 146] width 159 height 22
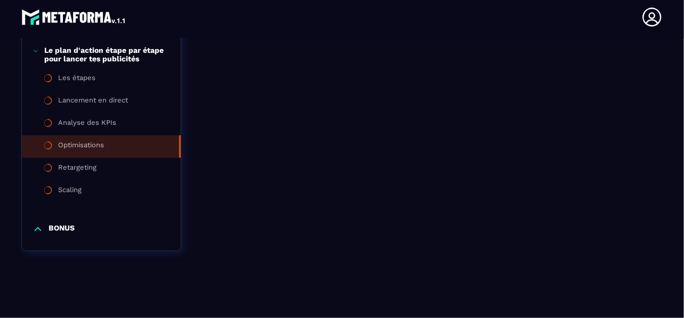
click at [68, 230] on p "BONUS" at bounding box center [62, 229] width 26 height 11
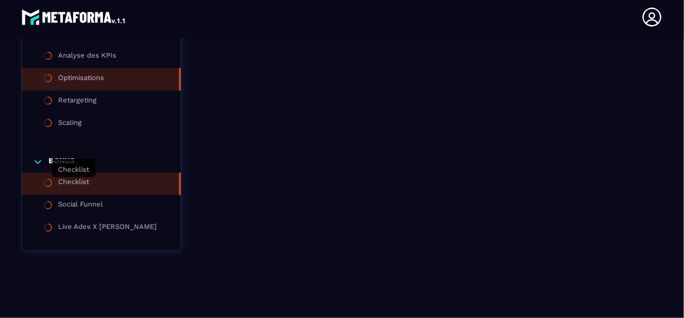
click at [82, 186] on div "Checklist" at bounding box center [73, 184] width 31 height 12
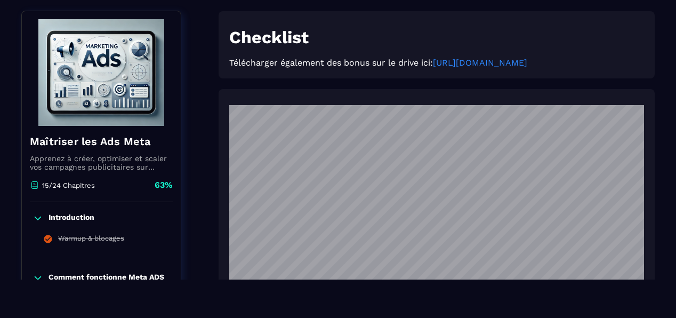
click at [472, 68] on link "https://drive.google.com/drive/folders/1uTTWpNIIr_5ss2ejeyWAw1q_fzyHTehU" at bounding box center [480, 63] width 94 height 10
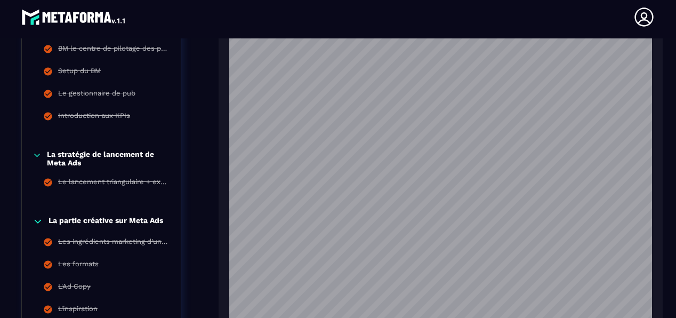
click at [350, 21] on header "Magali Bagot magali.bagot@yahoo.fr Formations Questions Communauté Événements F…" at bounding box center [338, 17] width 676 height 43
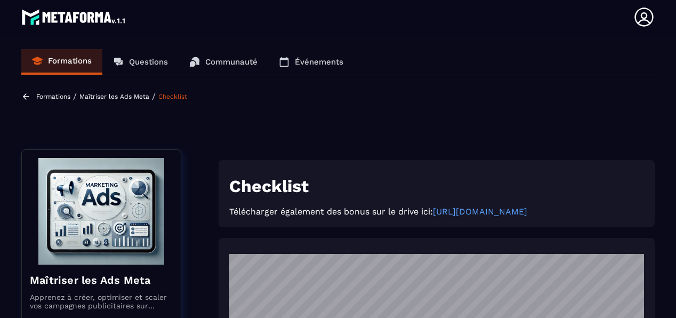
scroll to position [107, 0]
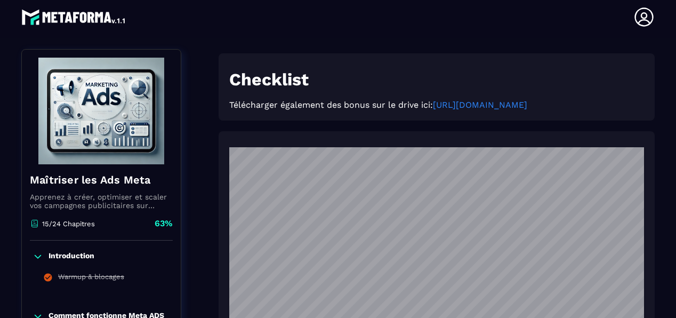
click at [469, 110] on link "https://drive.google.com/drive/folders/1uTTWpNIIr_5ss2ejeyWAw1q_fzyHTehU" at bounding box center [480, 105] width 94 height 10
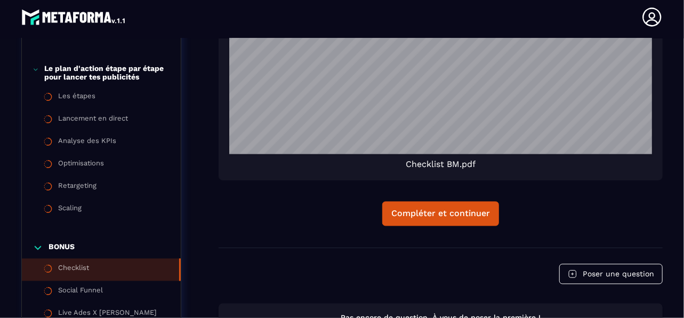
scroll to position [1091, 0]
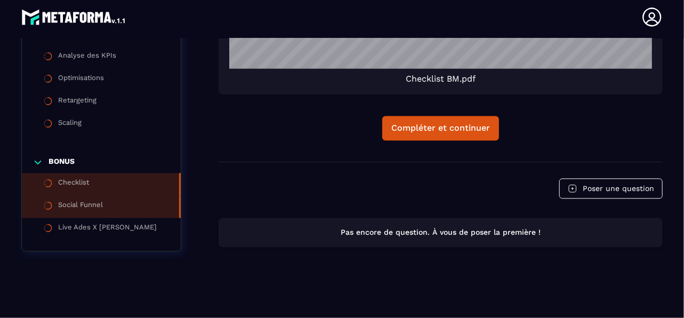
click at [116, 213] on li "Social Funnel" at bounding box center [101, 206] width 159 height 22
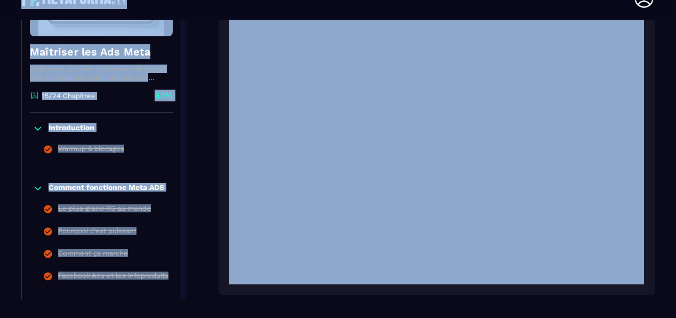
scroll to position [217, 0]
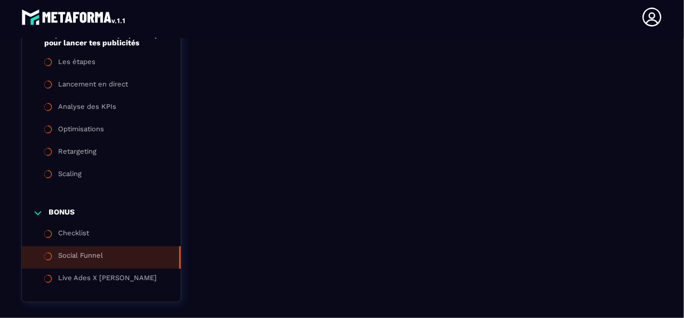
scroll to position [910, 0]
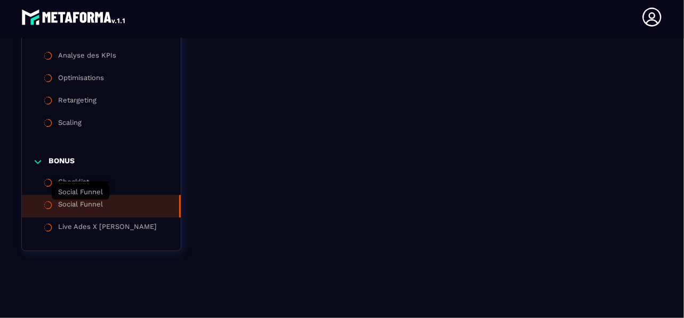
click at [89, 208] on div "Social Funnel" at bounding box center [80, 206] width 45 height 12
click at [70, 206] on div "Social Funnel" at bounding box center [80, 206] width 45 height 12
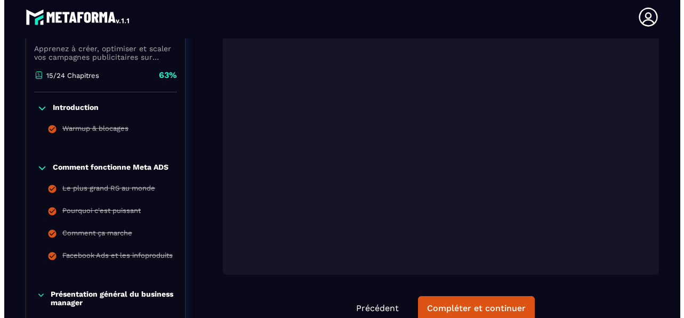
scroll to position [264, 0]
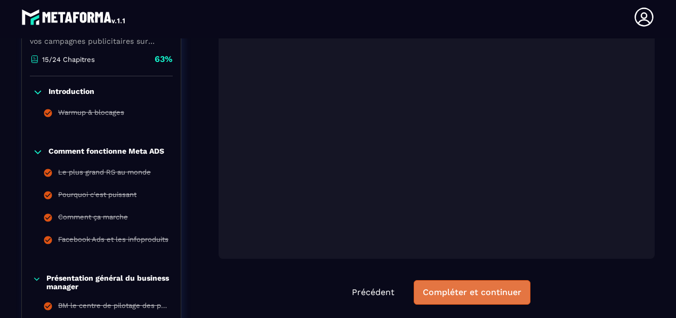
click at [503, 292] on div "Compléter et continuer" at bounding box center [472, 292] width 99 height 11
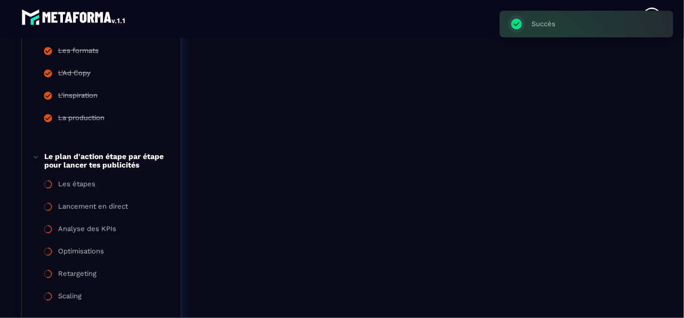
scroll to position [910, 0]
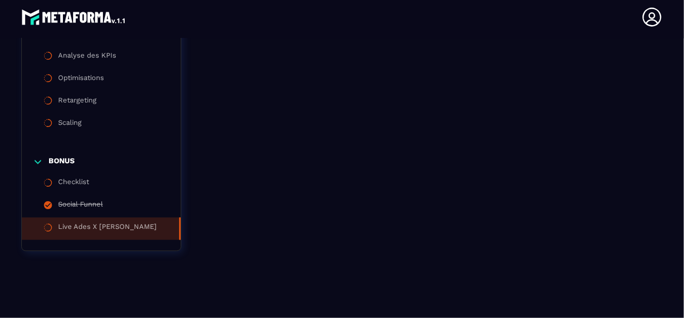
click at [83, 230] on div "Live Ades X Ivan Claudic" at bounding box center [107, 229] width 99 height 12
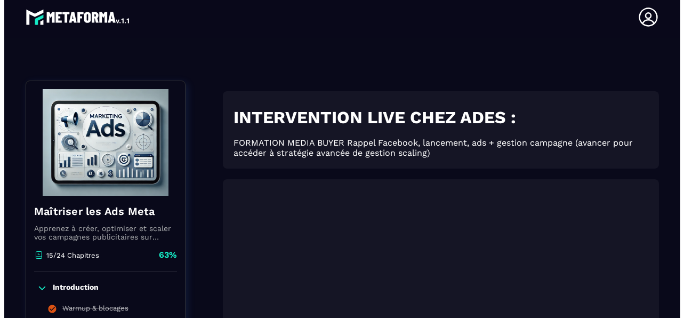
scroll to position [51, 0]
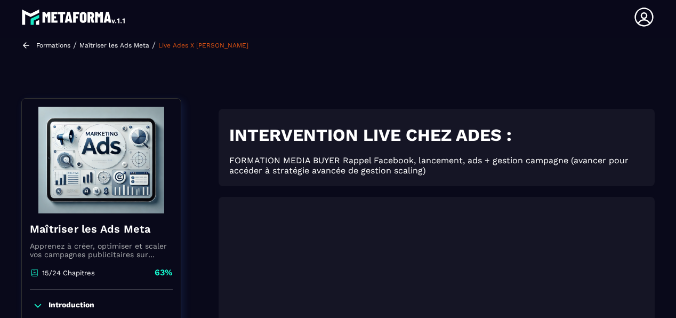
click at [37, 49] on div "Formations / Maîtriser les Ads Meta / Live Ades X Ivan Claudic" at bounding box center [136, 45] width 230 height 10
click at [27, 46] on icon at bounding box center [26, 46] width 10 height 10
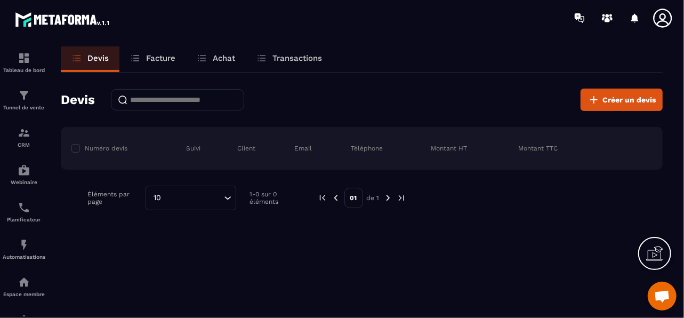
click at [657, 23] on icon at bounding box center [662, 18] width 19 height 19
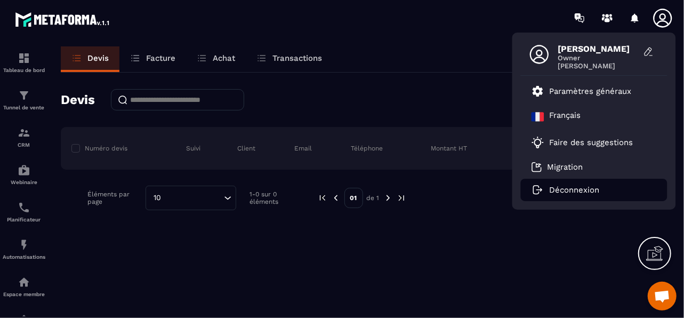
click at [578, 188] on p "Déconnexion" at bounding box center [575, 190] width 50 height 10
